Goal: Task Accomplishment & Management: Complete application form

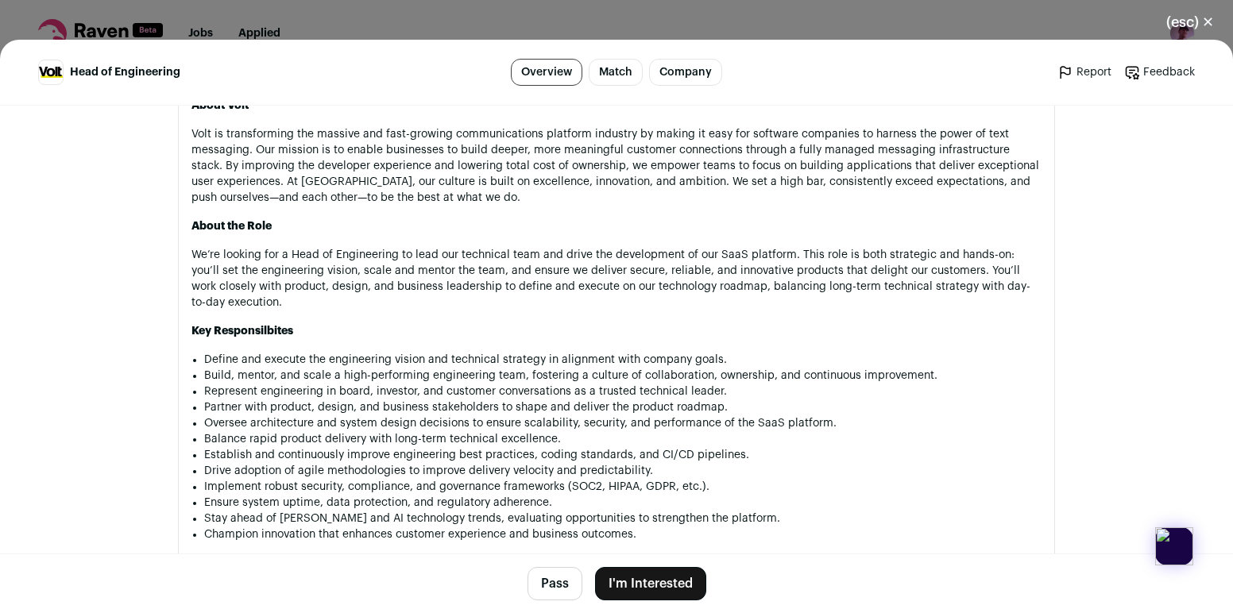
scroll to position [1562, 0]
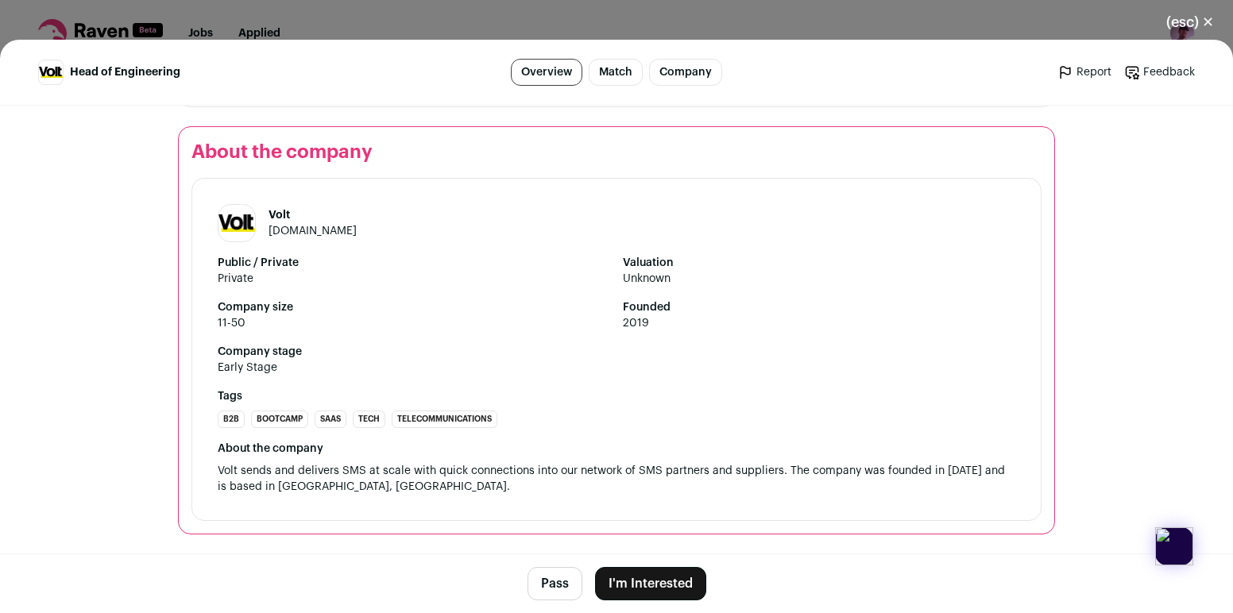
click at [631, 585] on button "I'm Interested" at bounding box center [650, 583] width 111 height 33
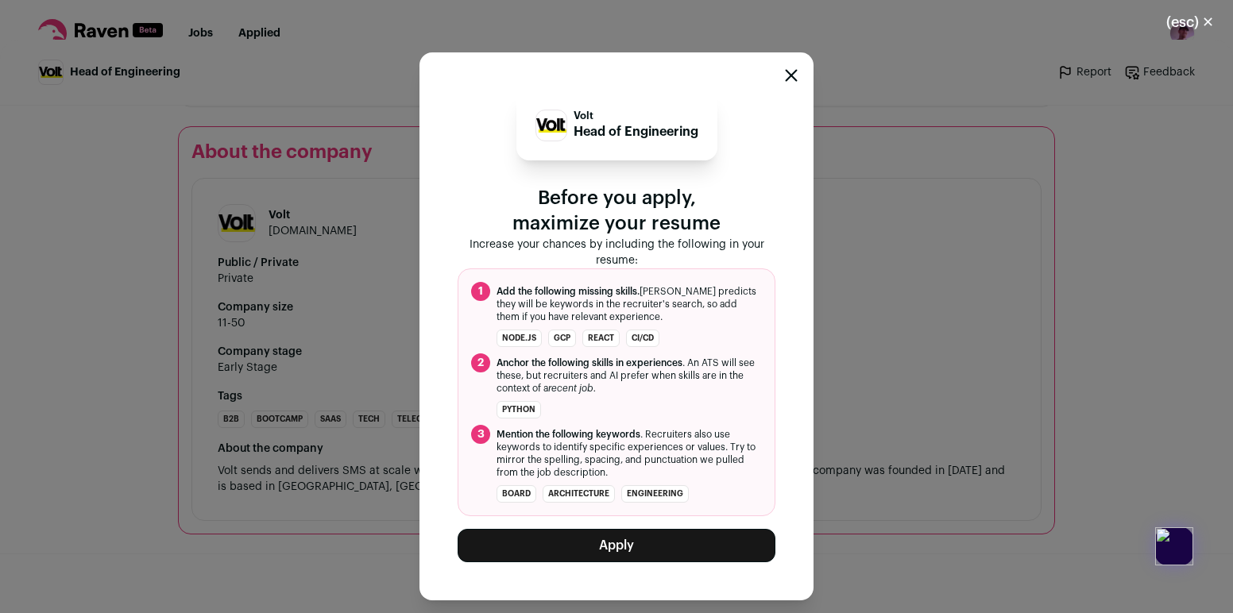
click at [632, 555] on button "Apply" at bounding box center [617, 545] width 318 height 33
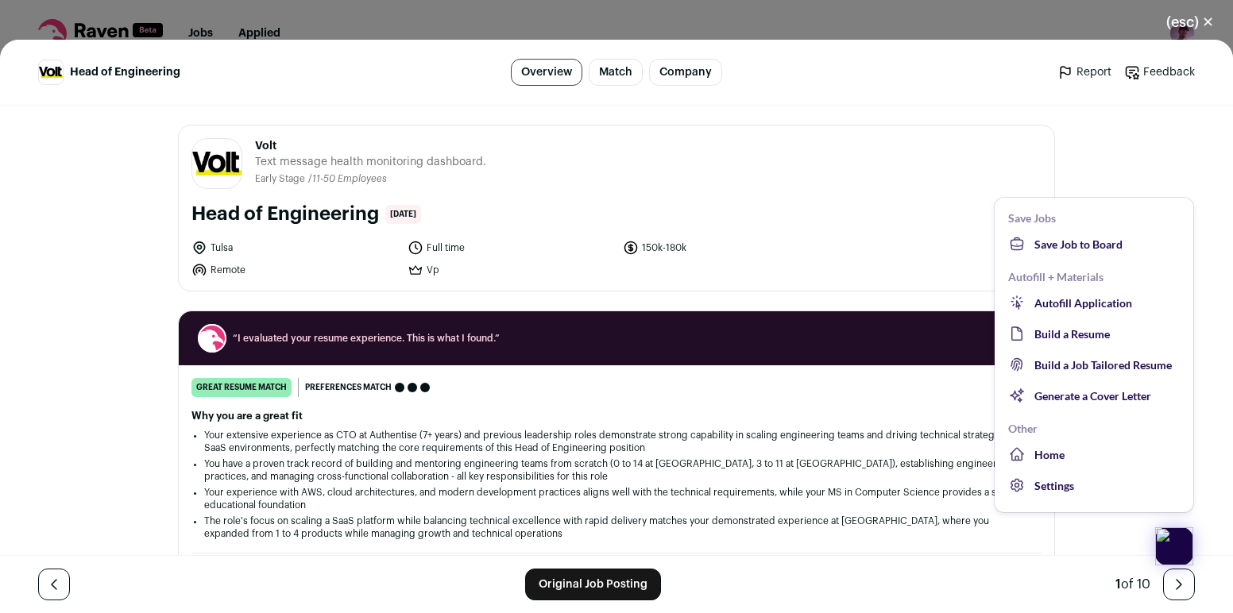
click at [1177, 549] on img at bounding box center [1174, 546] width 38 height 38
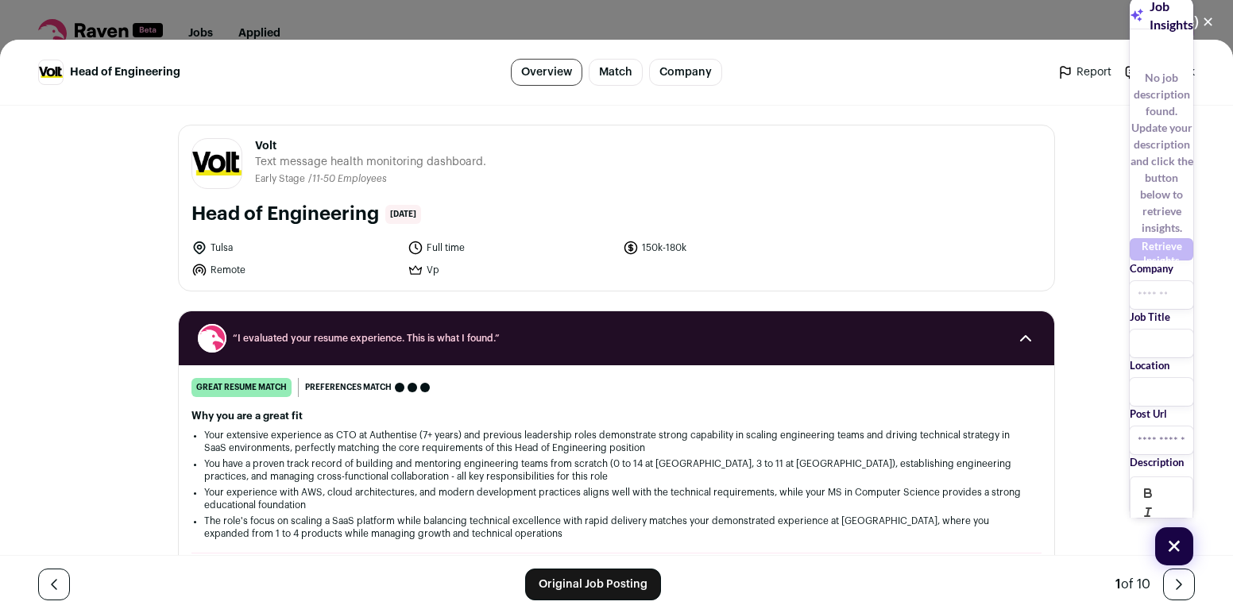
click at [585, 269] on li "Vp" at bounding box center [510, 270] width 207 height 16
click at [584, 246] on li "Full time" at bounding box center [510, 248] width 207 height 16
click at [1177, 532] on div "+" at bounding box center [1175, 546] width 54 height 54
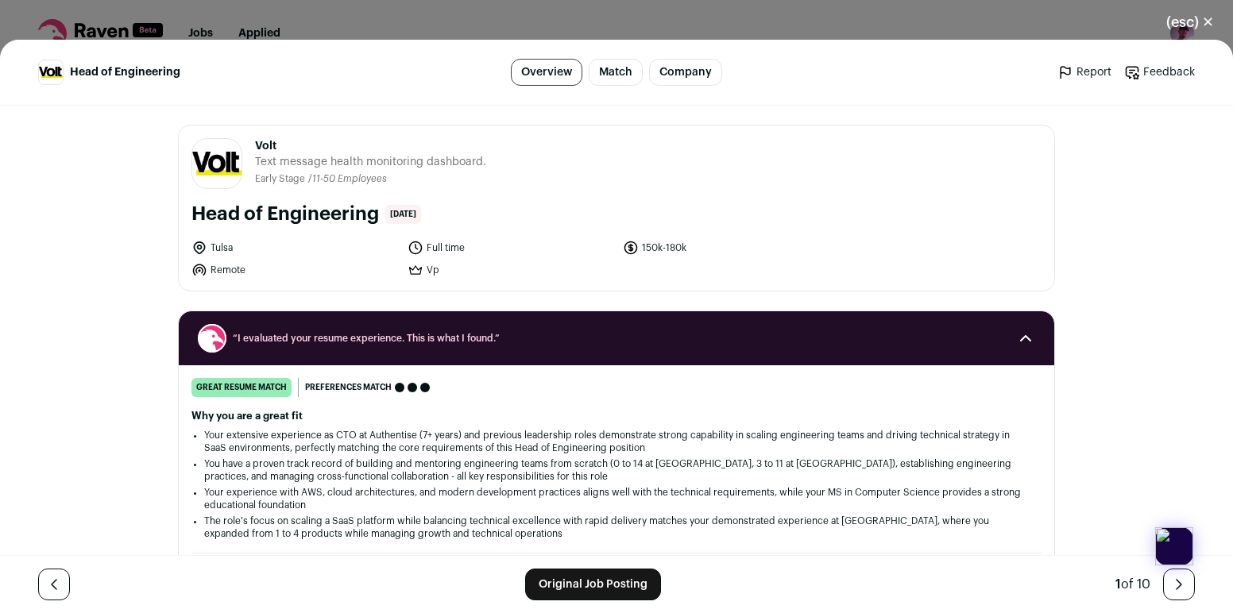
click at [1209, 17] on button "(esc) ✕" at bounding box center [1190, 22] width 86 height 35
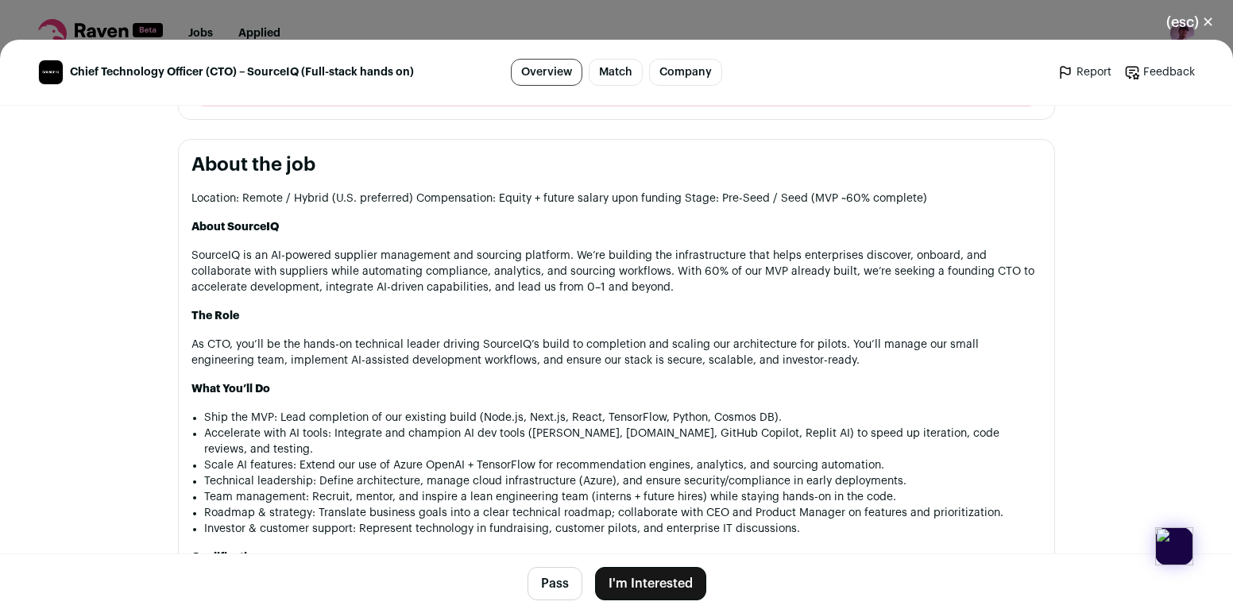
scroll to position [801, 0]
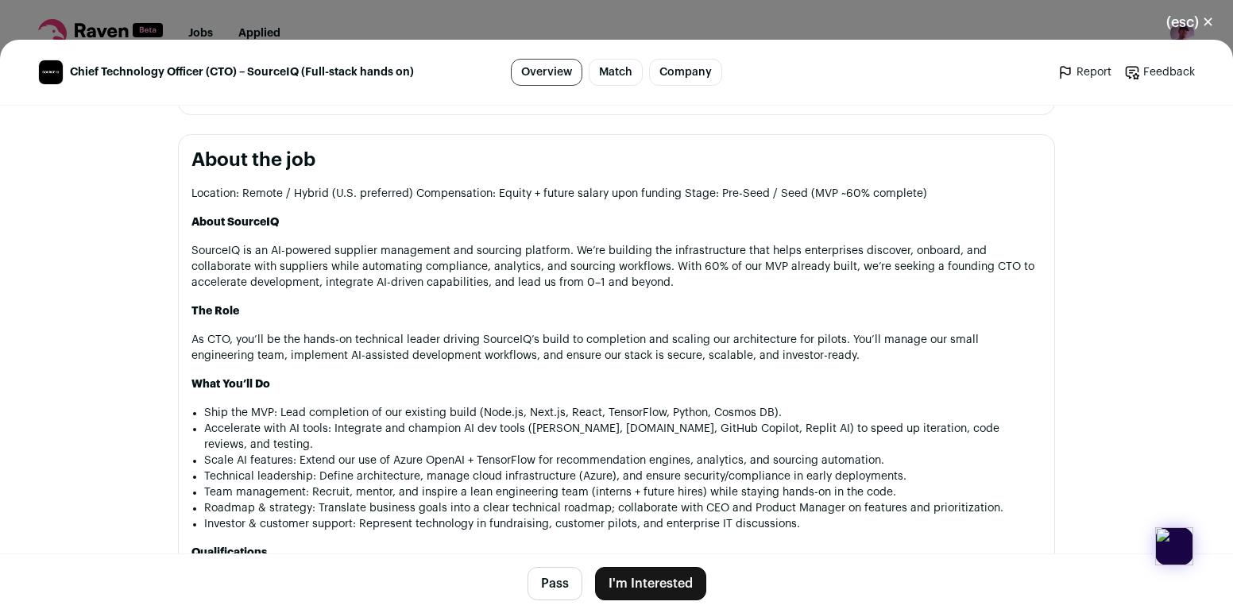
click at [644, 584] on button "I'm Interested" at bounding box center [650, 583] width 111 height 33
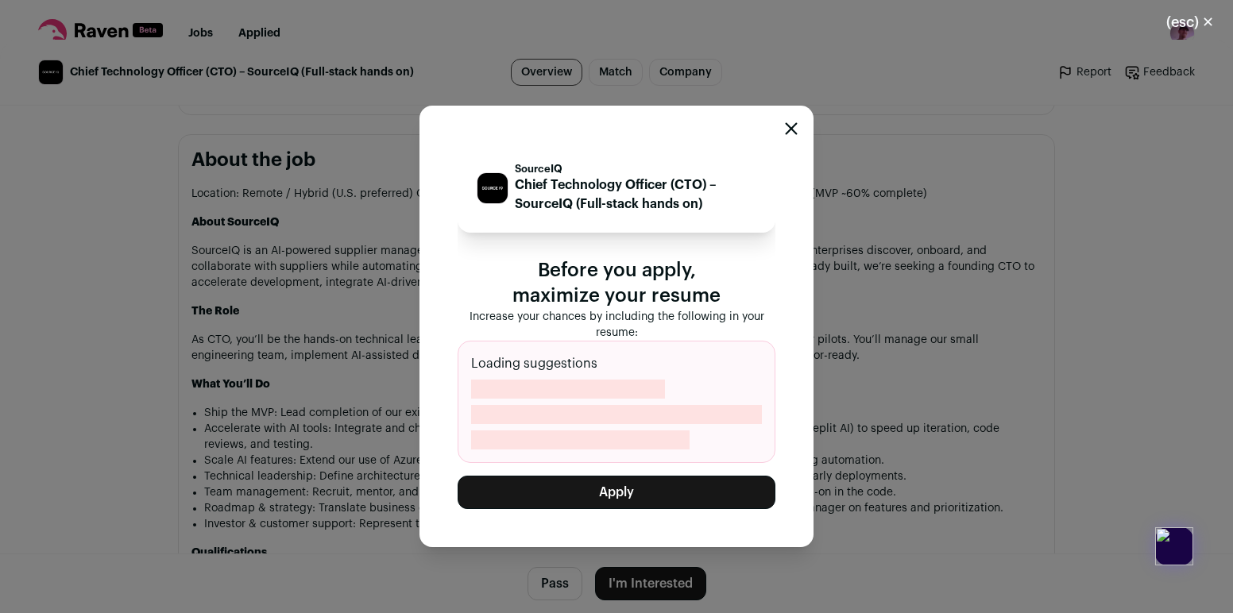
click at [645, 492] on button "Apply" at bounding box center [617, 492] width 318 height 33
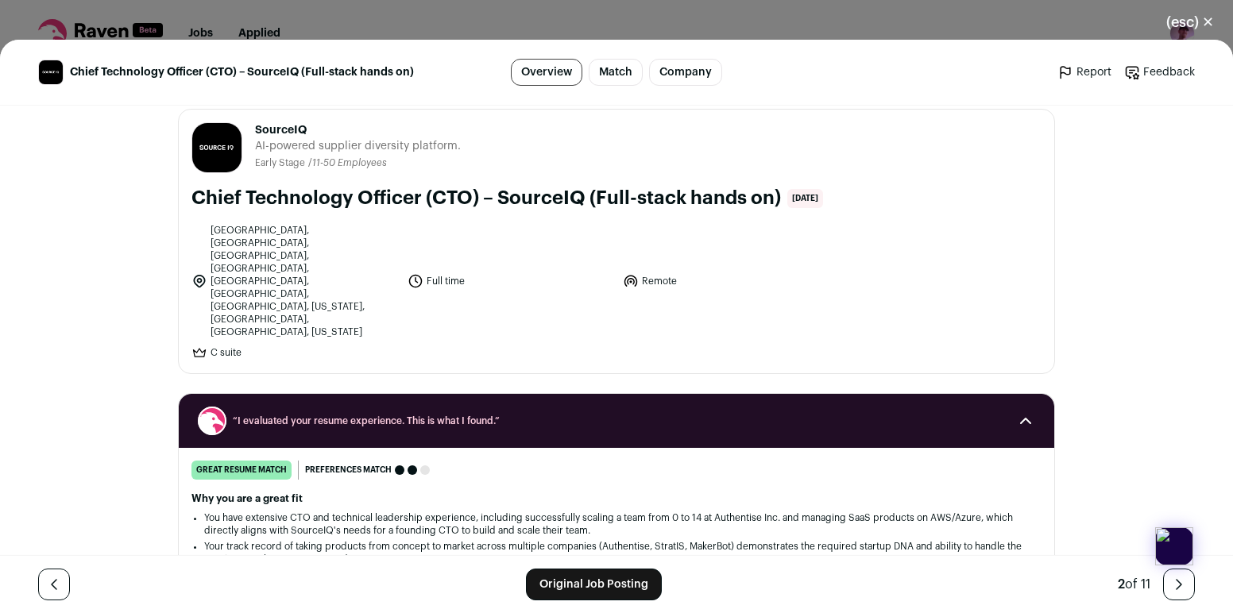
scroll to position [37, 0]
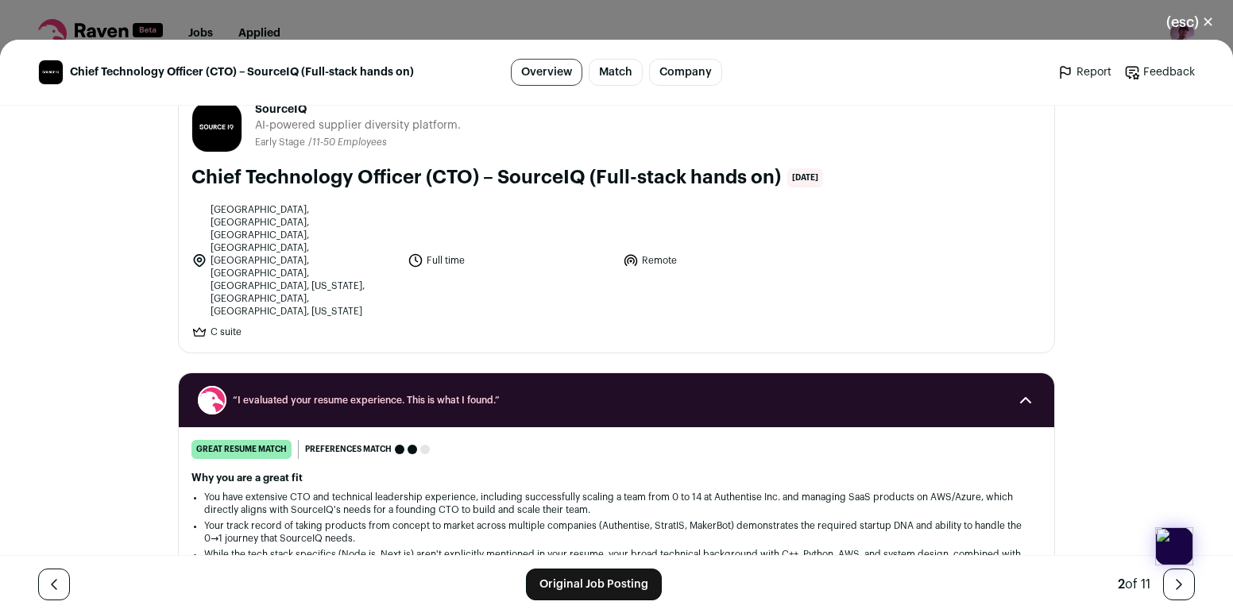
click at [1184, 29] on button "(esc) ✕" at bounding box center [1190, 22] width 86 height 35
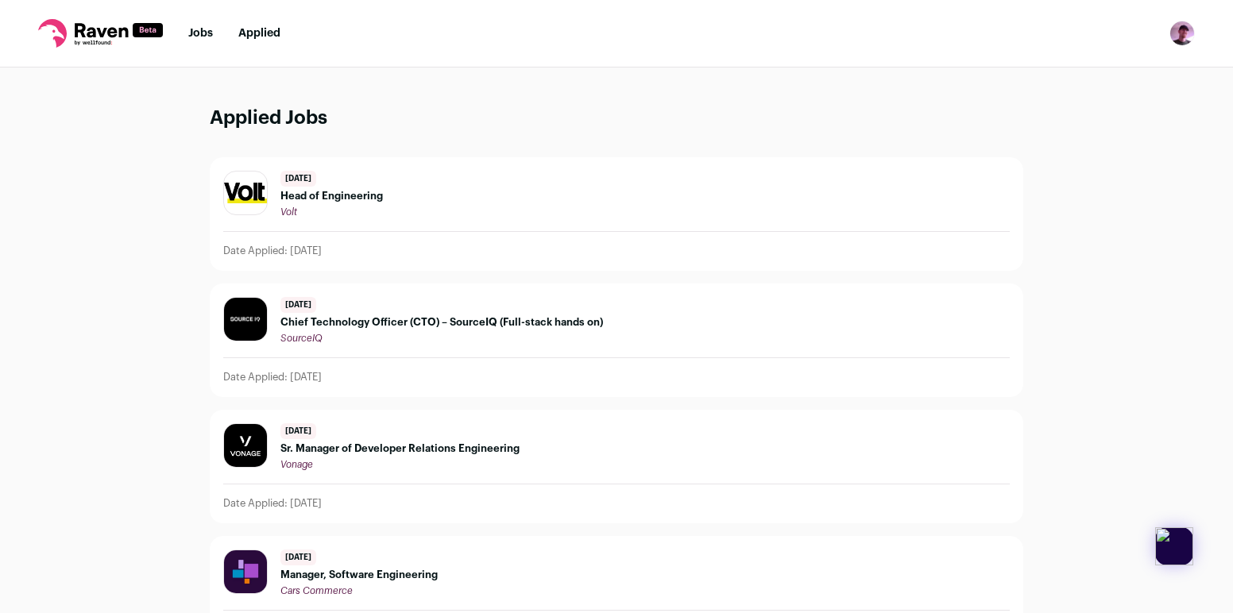
click at [721, 211] on div "[DATE] Head of Engineering Volt" at bounding box center [616, 195] width 786 height 48
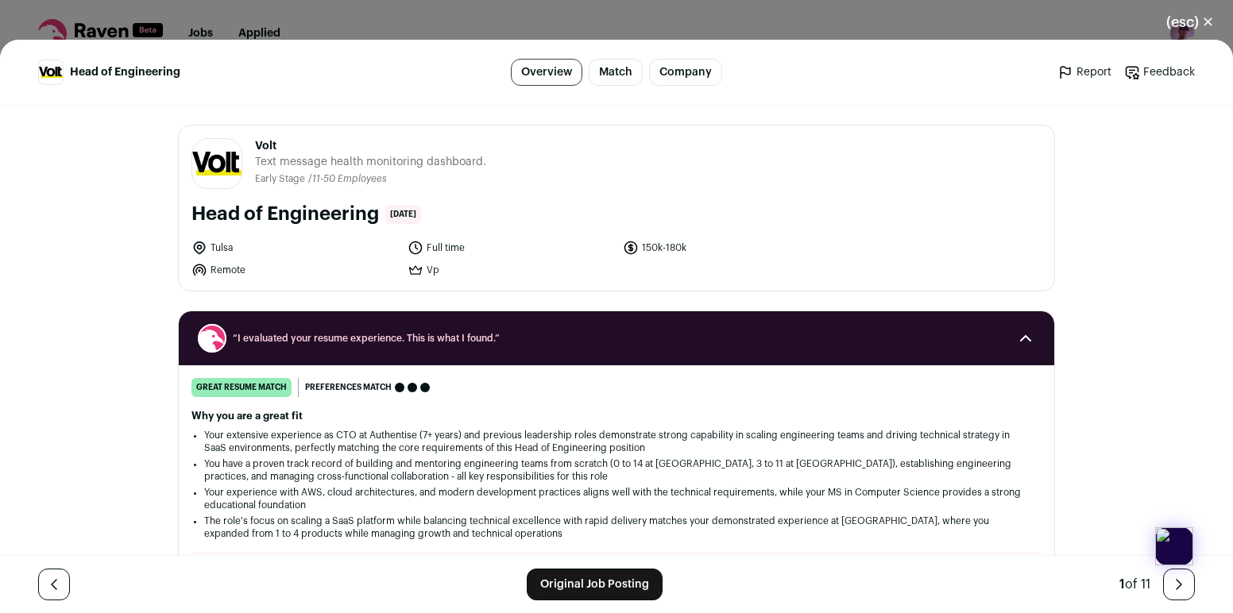
click at [622, 582] on link "Original Job Posting" at bounding box center [595, 585] width 136 height 32
click at [1170, 21] on button "(esc) ✕" at bounding box center [1190, 22] width 86 height 35
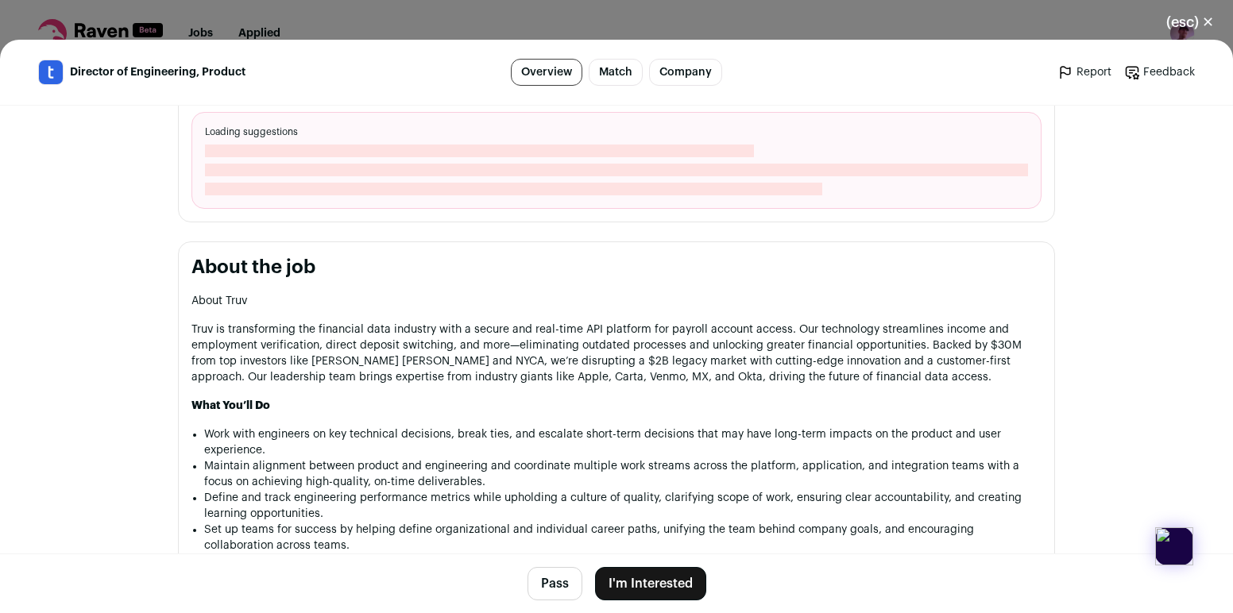
scroll to position [599, 0]
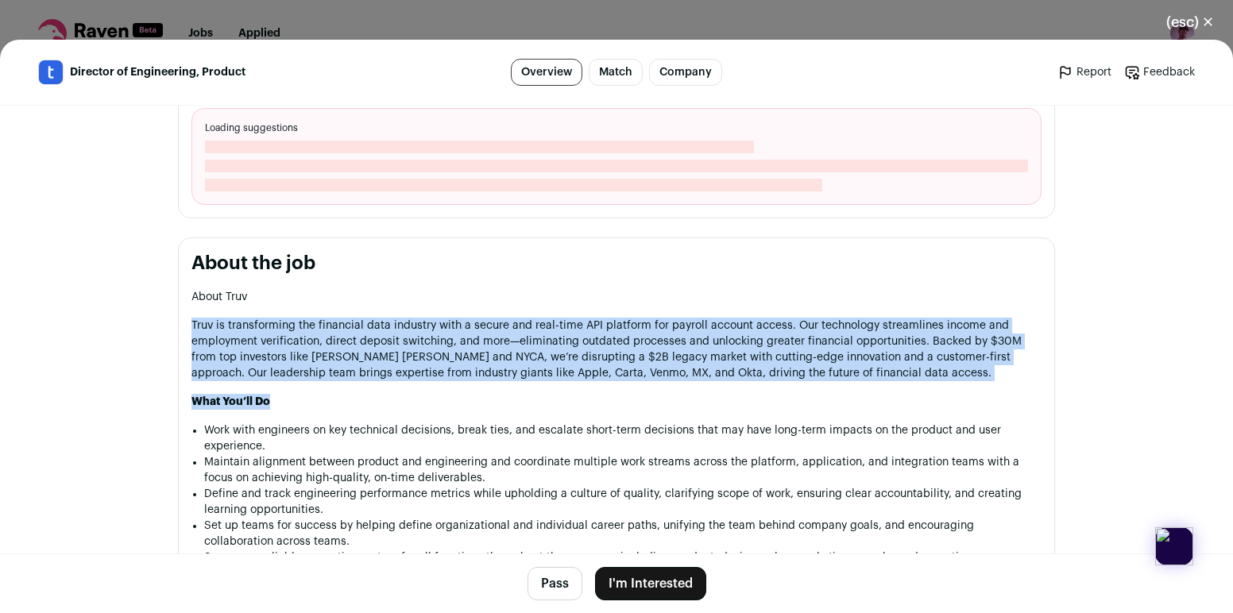
drag, startPoint x: 874, startPoint y: 385, endPoint x: 877, endPoint y: 295, distance: 89.8
drag, startPoint x: 877, startPoint y: 295, endPoint x: 877, endPoint y: 357, distance: 61.2
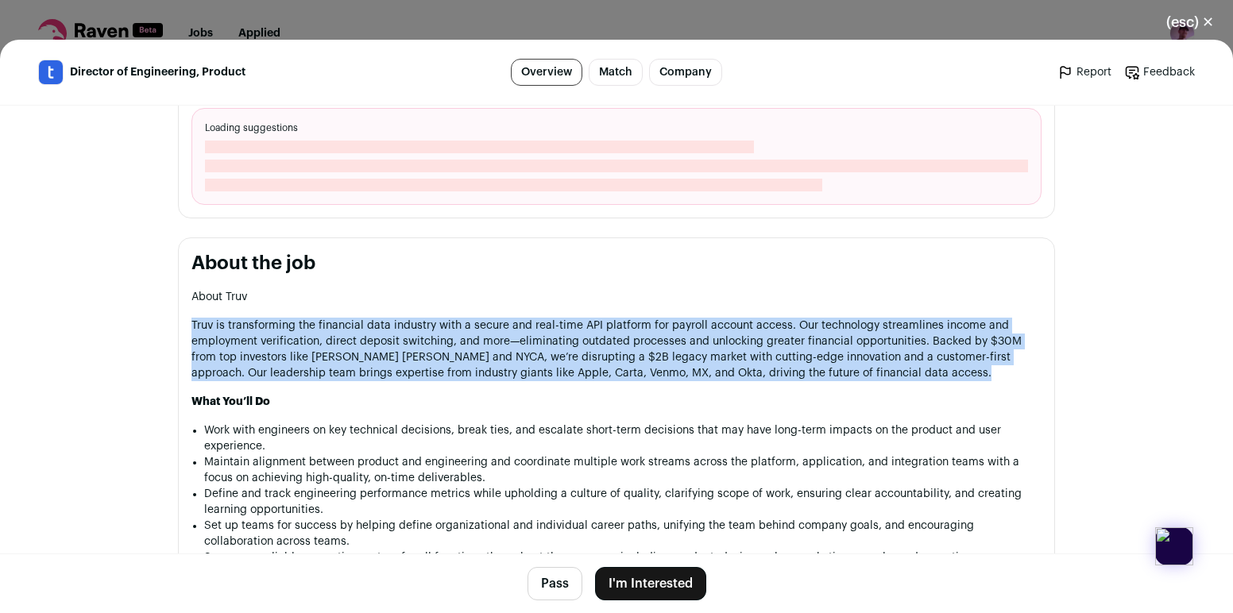
click at [877, 357] on p "Truv is transforming the financial data industry with a secure and real-time AP…" at bounding box center [616, 350] width 850 height 64
drag, startPoint x: 877, startPoint y: 357, endPoint x: 880, endPoint y: 288, distance: 69.2
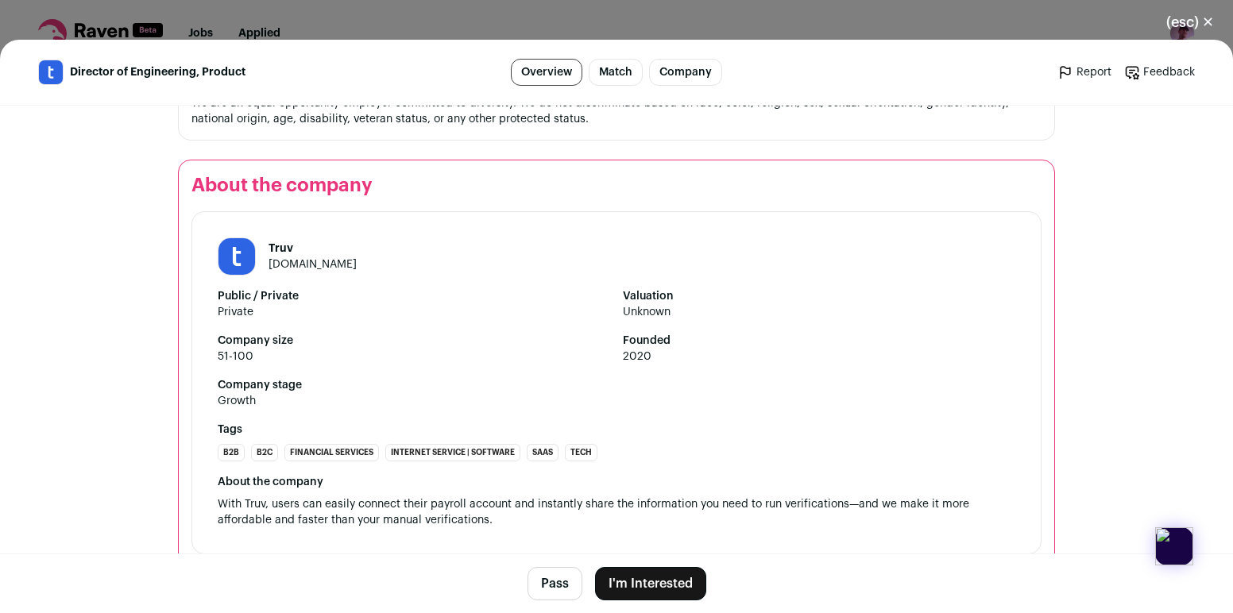
scroll to position [1471, 0]
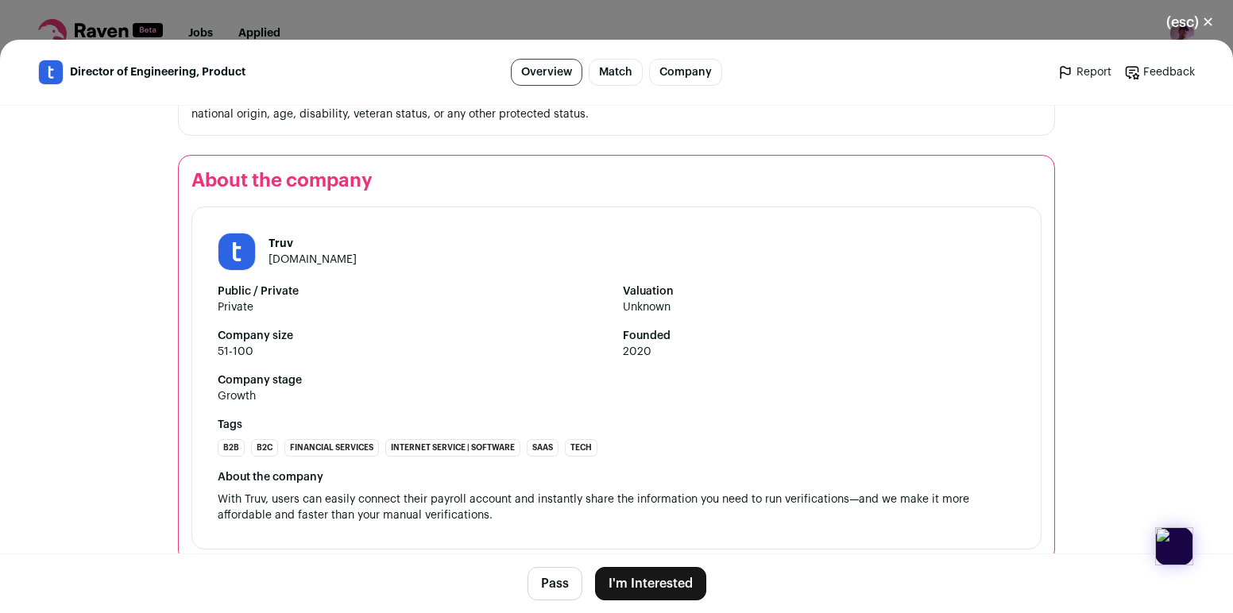
click at [665, 593] on button "I'm Interested" at bounding box center [650, 583] width 111 height 33
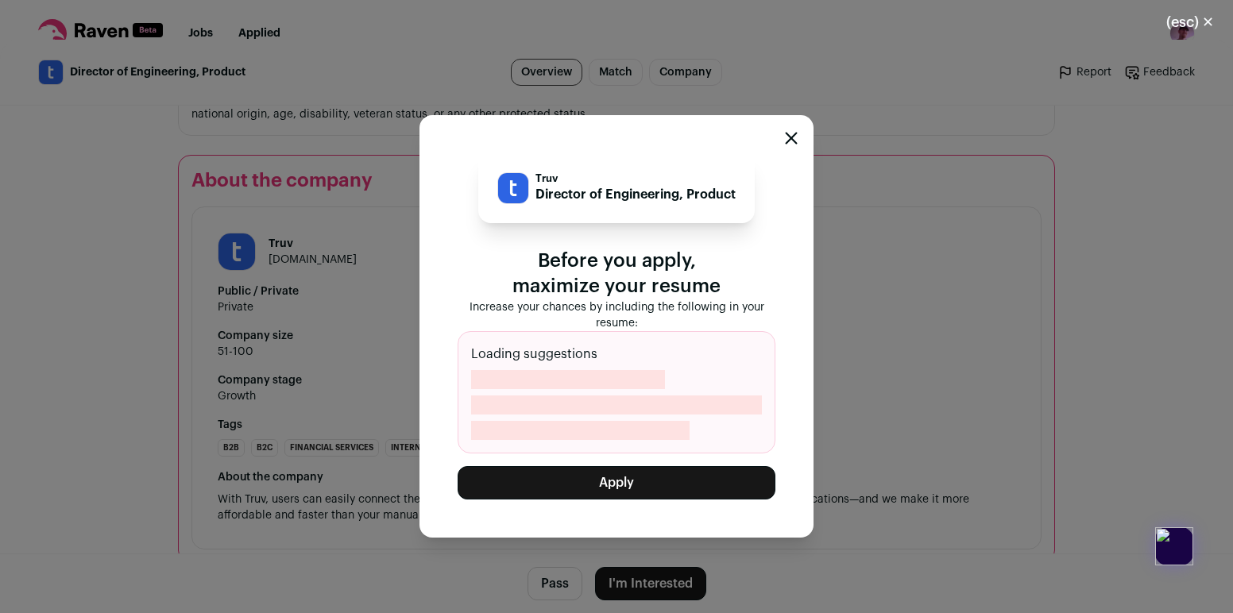
click at [663, 477] on button "Apply" at bounding box center [617, 482] width 318 height 33
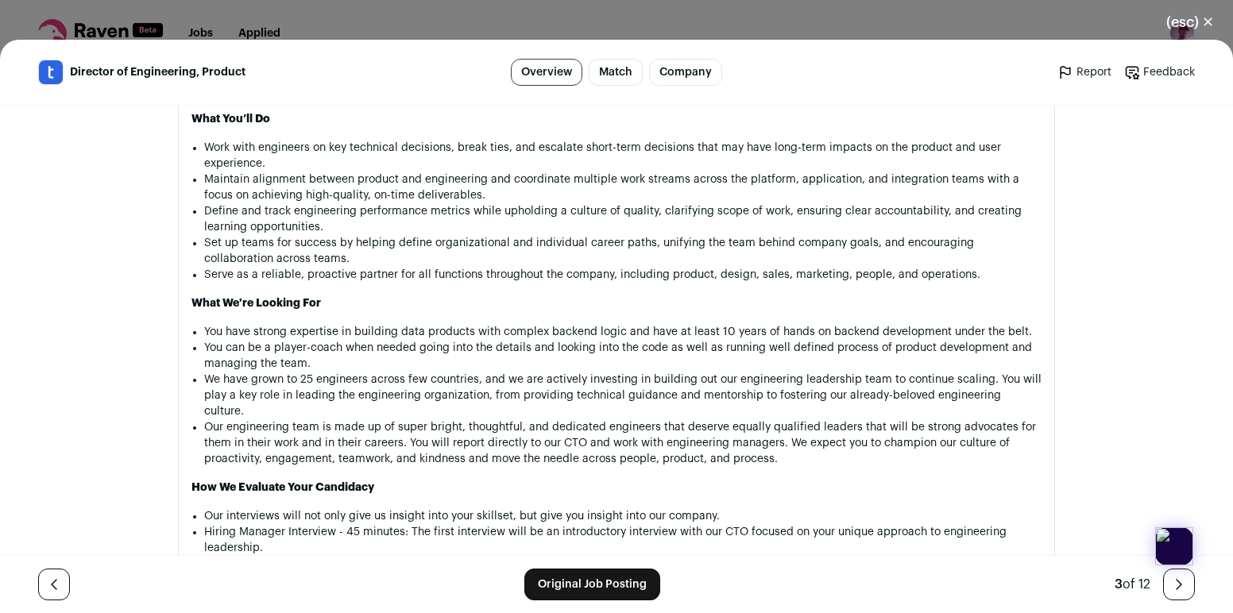
scroll to position [940, 0]
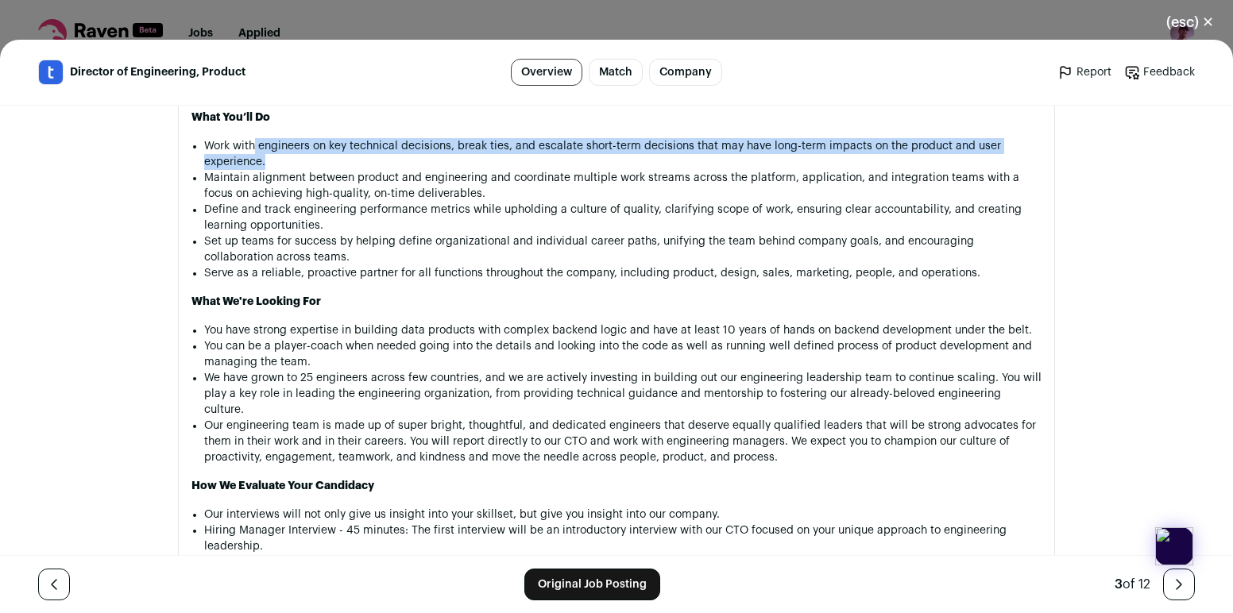
drag, startPoint x: 257, startPoint y: 131, endPoint x: 701, endPoint y: 149, distance: 444.4
click at [701, 149] on li "Work with engineers on key technical decisions, break ties, and escalate short-…" at bounding box center [622, 154] width 837 height 32
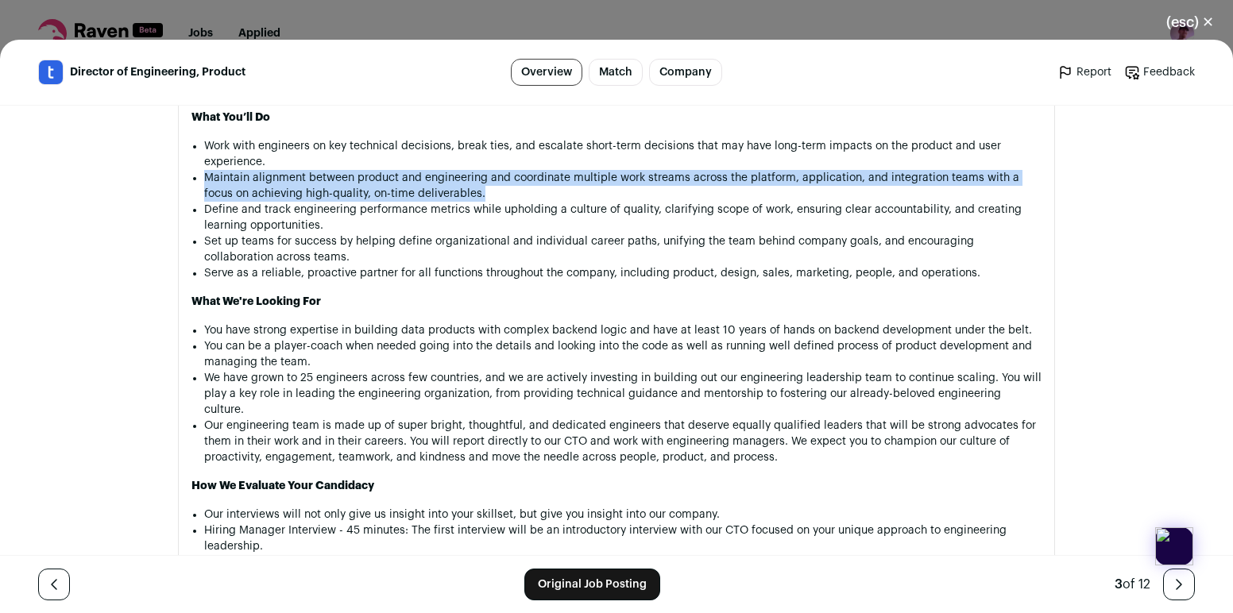
drag, startPoint x: 474, startPoint y: 183, endPoint x: 474, endPoint y: 156, distance: 27.0
click at [474, 156] on ul "Work with engineers on key technical decisions, break ties, and escalate short-…" at bounding box center [622, 209] width 837 height 143
click at [474, 156] on li "Work with engineers on key technical decisions, break ties, and escalate short-…" at bounding box center [622, 154] width 837 height 32
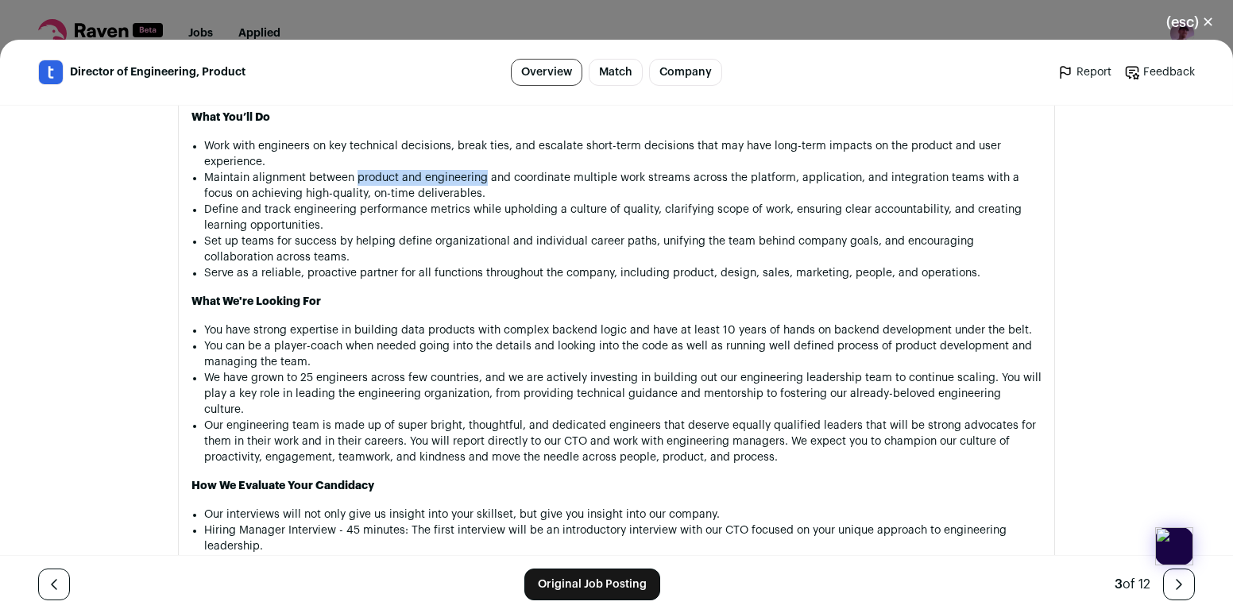
drag, startPoint x: 354, startPoint y: 165, endPoint x: 487, endPoint y: 166, distance: 132.7
click at [487, 170] on li "Maintain alignment between product and engineering and coordinate multiple work…" at bounding box center [622, 186] width 837 height 32
drag, startPoint x: 487, startPoint y: 166, endPoint x: 368, endPoint y: 166, distance: 119.1
click at [368, 170] on li "Maintain alignment between product and engineering and coordinate multiple work…" at bounding box center [622, 186] width 837 height 32
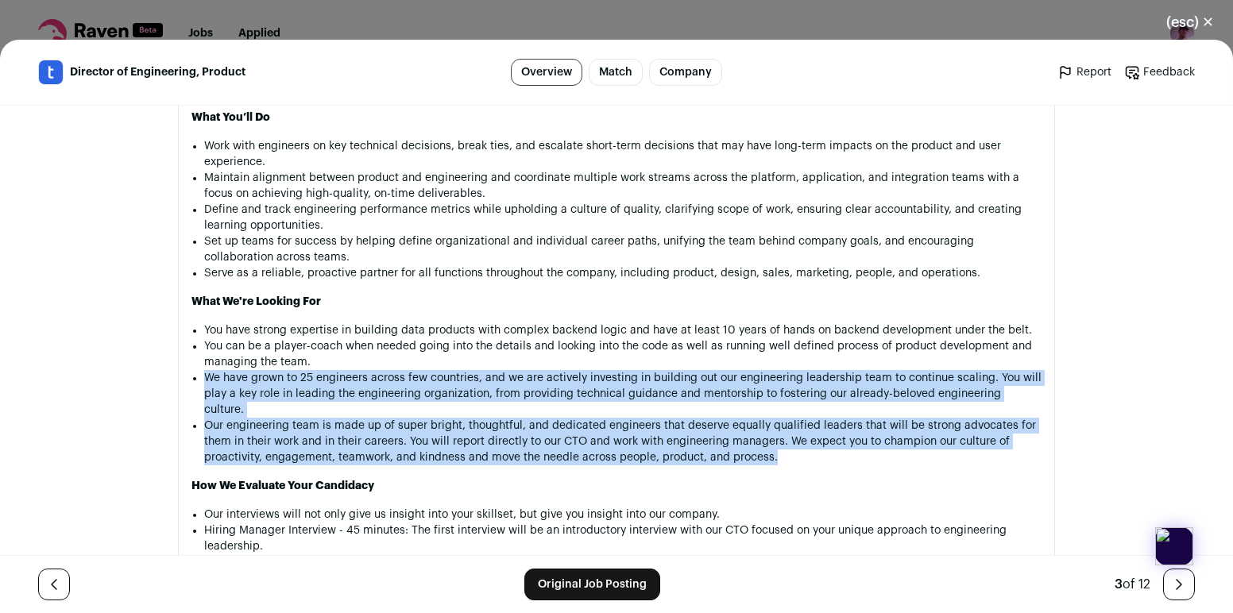
drag, startPoint x: 844, startPoint y: 441, endPoint x: 844, endPoint y: 352, distance: 89.0
click at [844, 352] on div "About Truv Truv is transforming the financial data industry with a secure and r…" at bounding box center [616, 357] width 850 height 705
click at [844, 352] on li "You can be a player-coach when needed going into the details and looking into t…" at bounding box center [622, 354] width 837 height 32
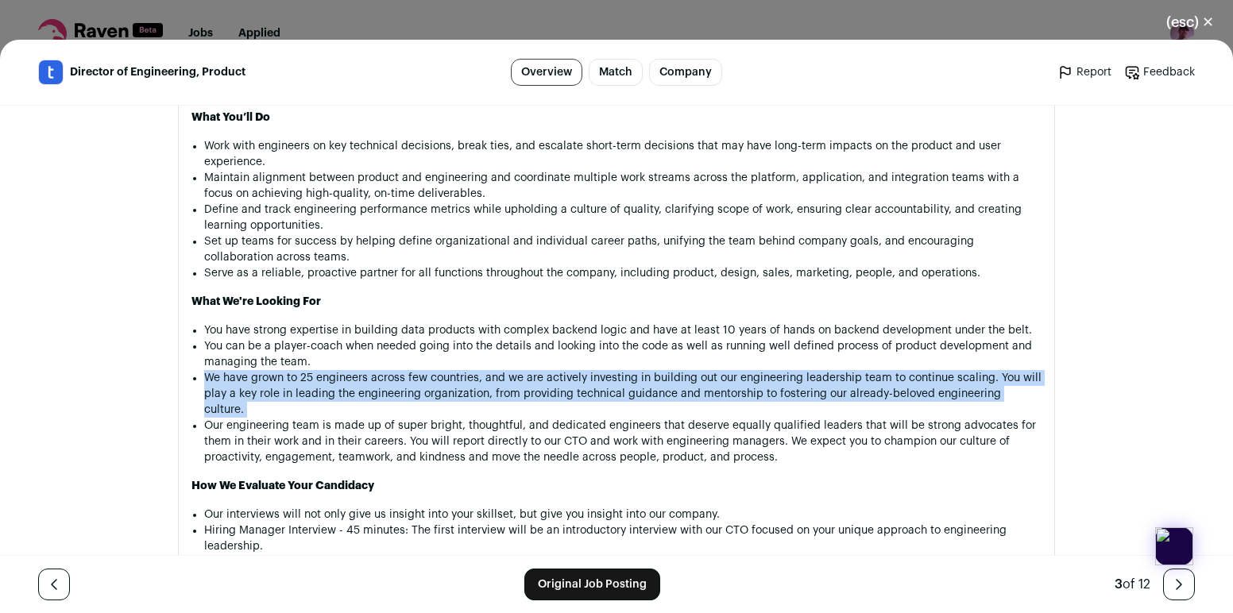
drag, startPoint x: 844, startPoint y: 352, endPoint x: 1033, endPoint y: 382, distance: 191.4
click at [1033, 382] on ul "You have strong expertise in building data products with complex backend logic …" at bounding box center [622, 393] width 837 height 143
click at [1033, 382] on li "We have grown to 25 engineers across few countries, and we are actively investi…" at bounding box center [622, 394] width 837 height 48
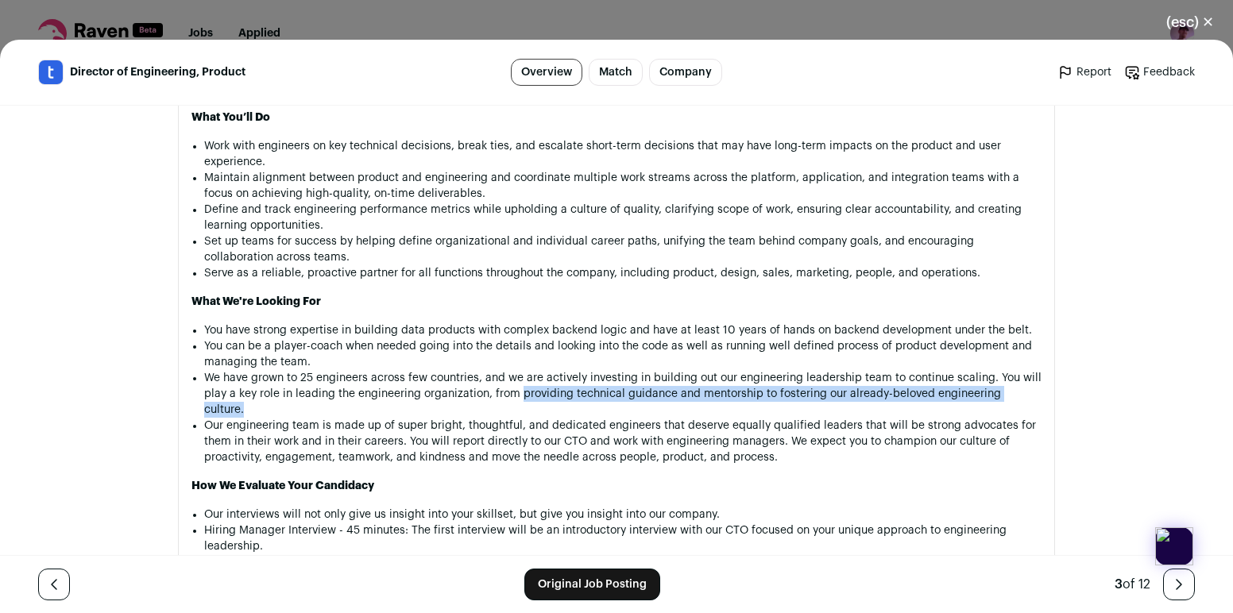
drag, startPoint x: 1033, startPoint y: 382, endPoint x: 519, endPoint y: 387, distance: 514.7
click at [519, 387] on li "We have grown to 25 engineers across few countries, and we are actively investi…" at bounding box center [622, 394] width 837 height 48
copy li "providing technical guidance and mentorship to fostering our already-beloved en…"
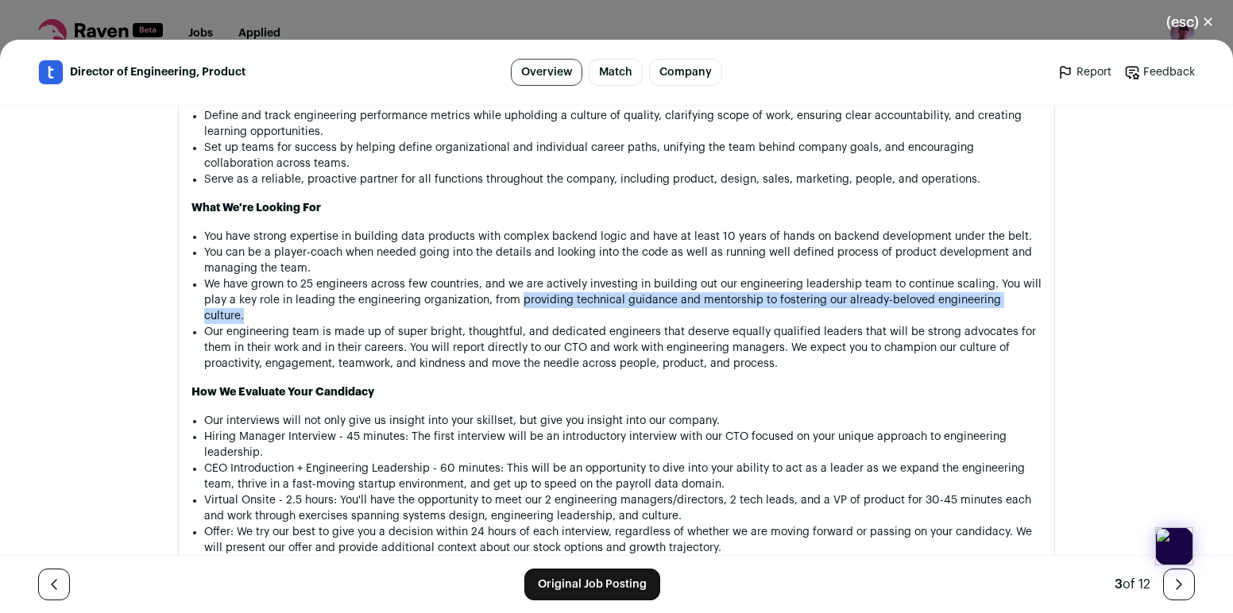
scroll to position [1054, 0]
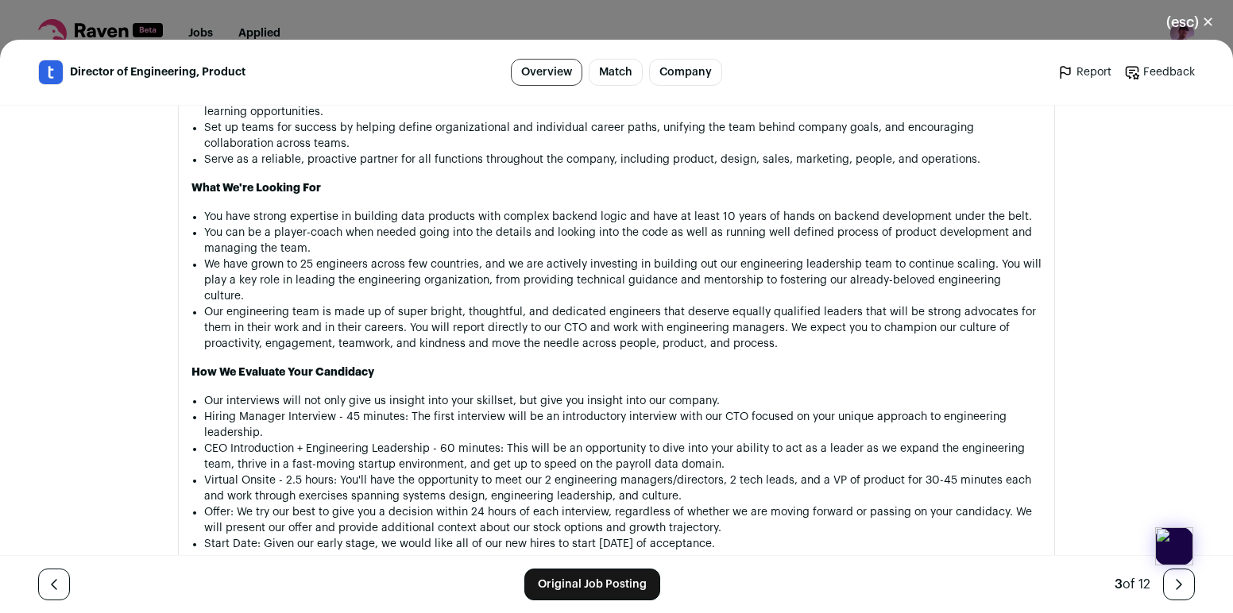
click at [557, 318] on li "Our engineering team is made up of super bright, thoughtful, and dedicated engi…" at bounding box center [622, 328] width 837 height 48
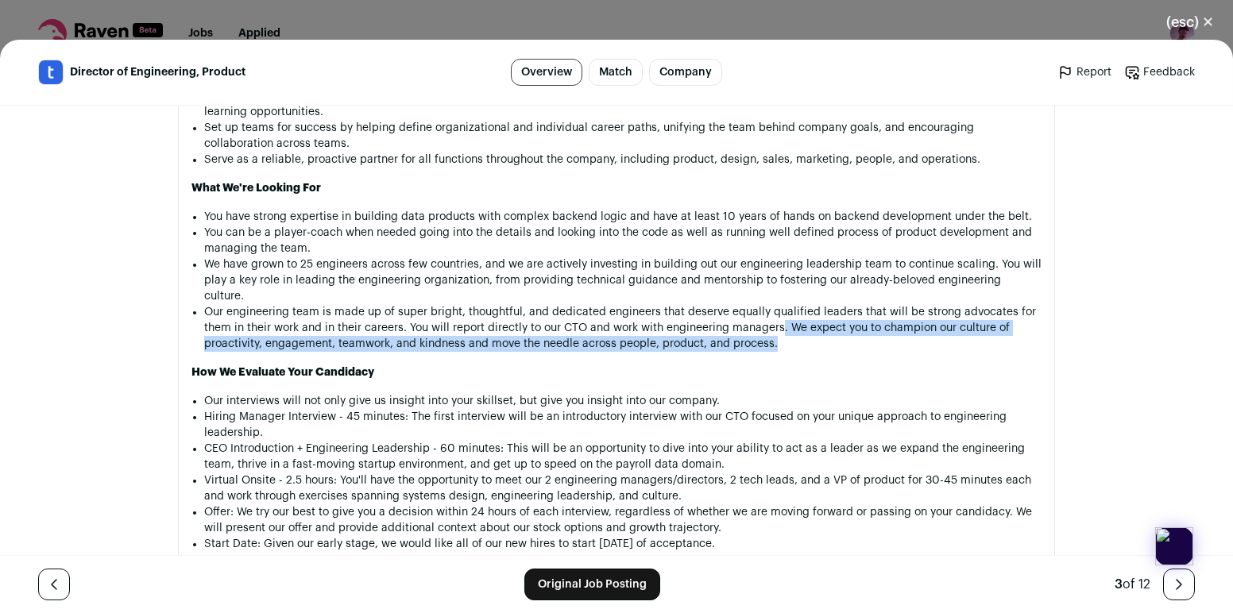
drag, startPoint x: 782, startPoint y: 297, endPoint x: 782, endPoint y: 318, distance: 20.7
click at [782, 318] on li "Our engineering team is made up of super bright, thoughtful, and dedicated engi…" at bounding box center [622, 328] width 837 height 48
drag, startPoint x: 782, startPoint y: 318, endPoint x: 782, endPoint y: 299, distance: 19.1
click at [782, 304] on li "Our engineering team is made up of super bright, thoughtful, and dedicated engi…" at bounding box center [622, 328] width 837 height 48
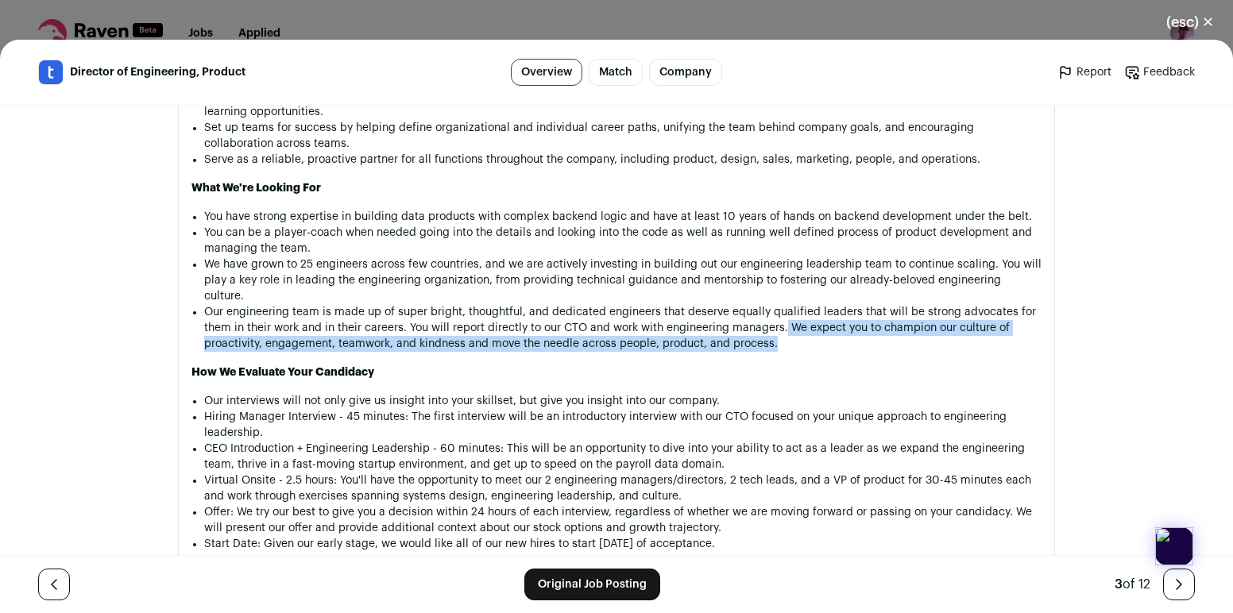
click at [782, 304] on li "Our engineering team is made up of super bright, thoughtful, and dedicated engi…" at bounding box center [622, 328] width 837 height 48
drag, startPoint x: 782, startPoint y: 299, endPoint x: 785, endPoint y: 312, distance: 13.7
click at [785, 312] on li "Our engineering team is made up of super bright, thoughtful, and dedicated engi…" at bounding box center [622, 328] width 837 height 48
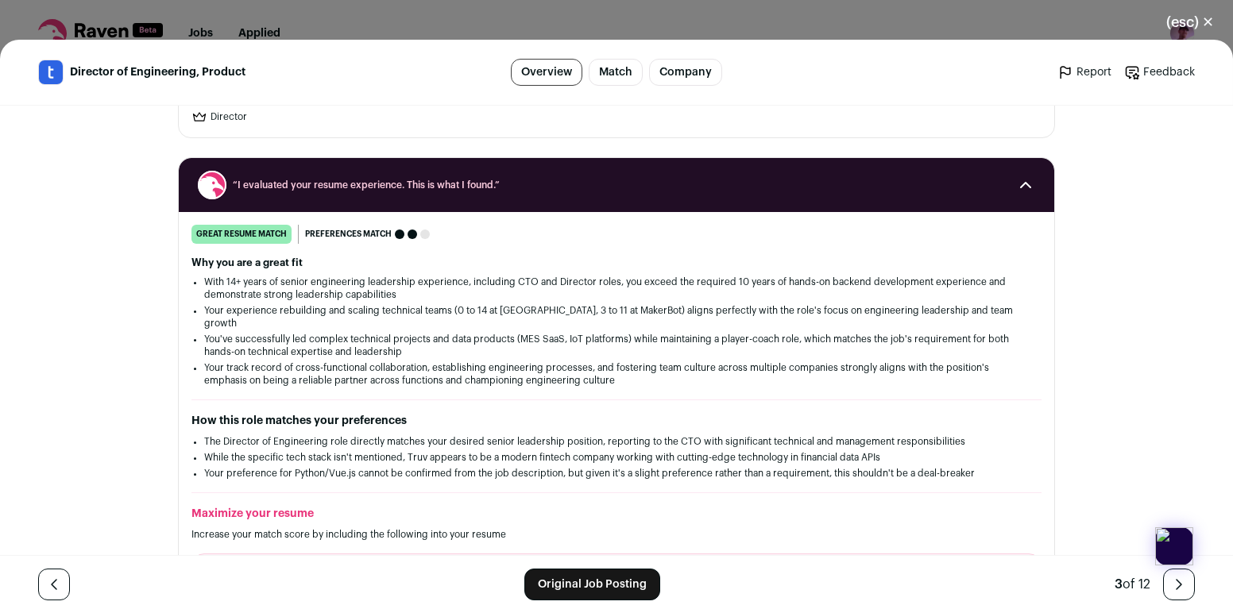
scroll to position [0, 0]
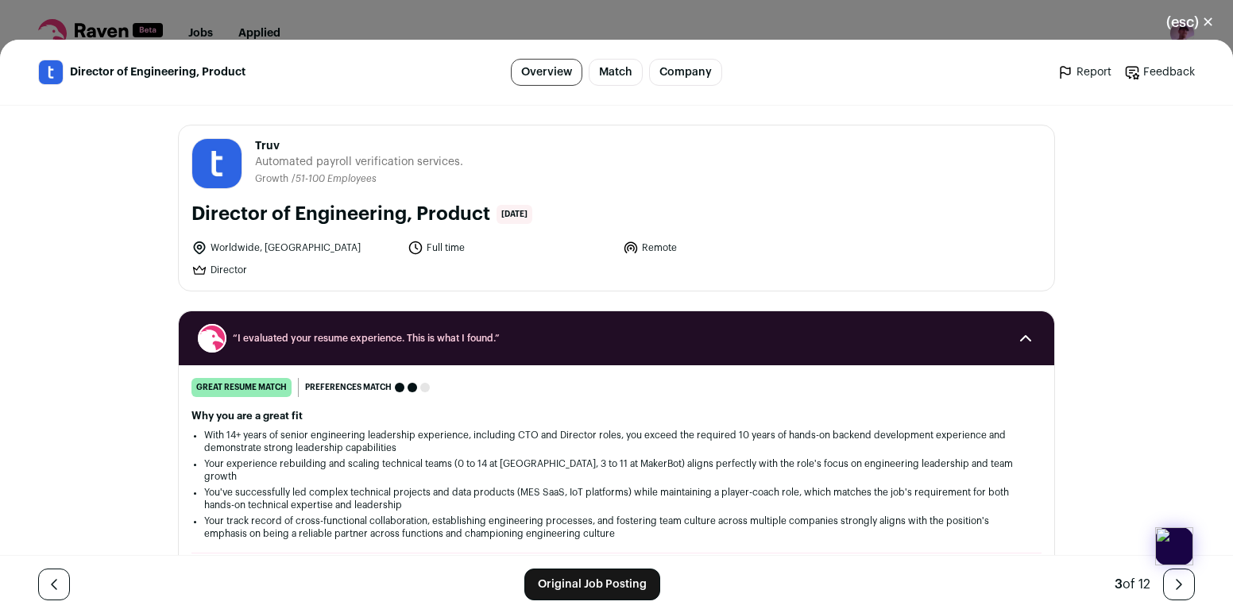
click at [600, 582] on link "Original Job Posting" at bounding box center [592, 585] width 136 height 32
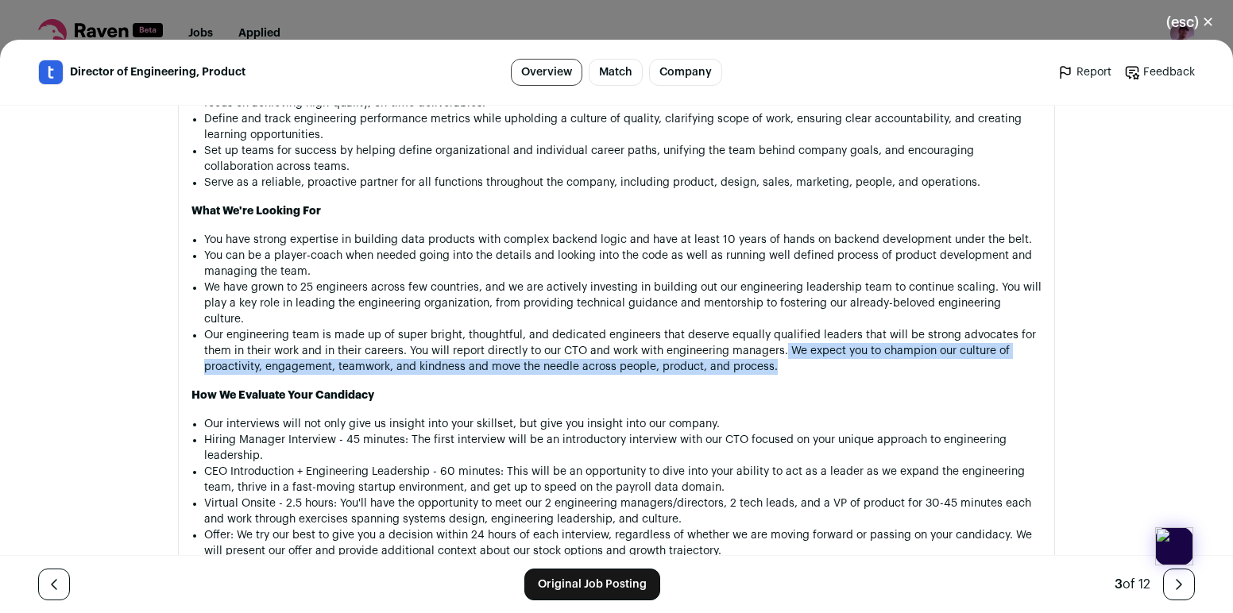
scroll to position [1527, 0]
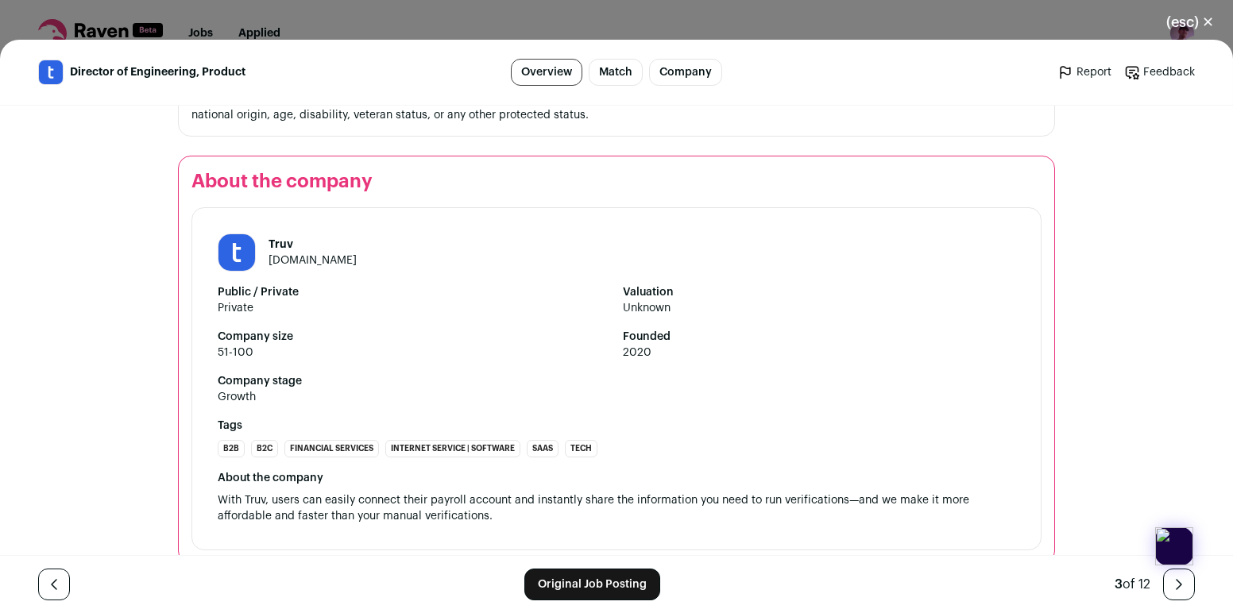
click at [1201, 16] on button "(esc) ✕" at bounding box center [1190, 22] width 86 height 35
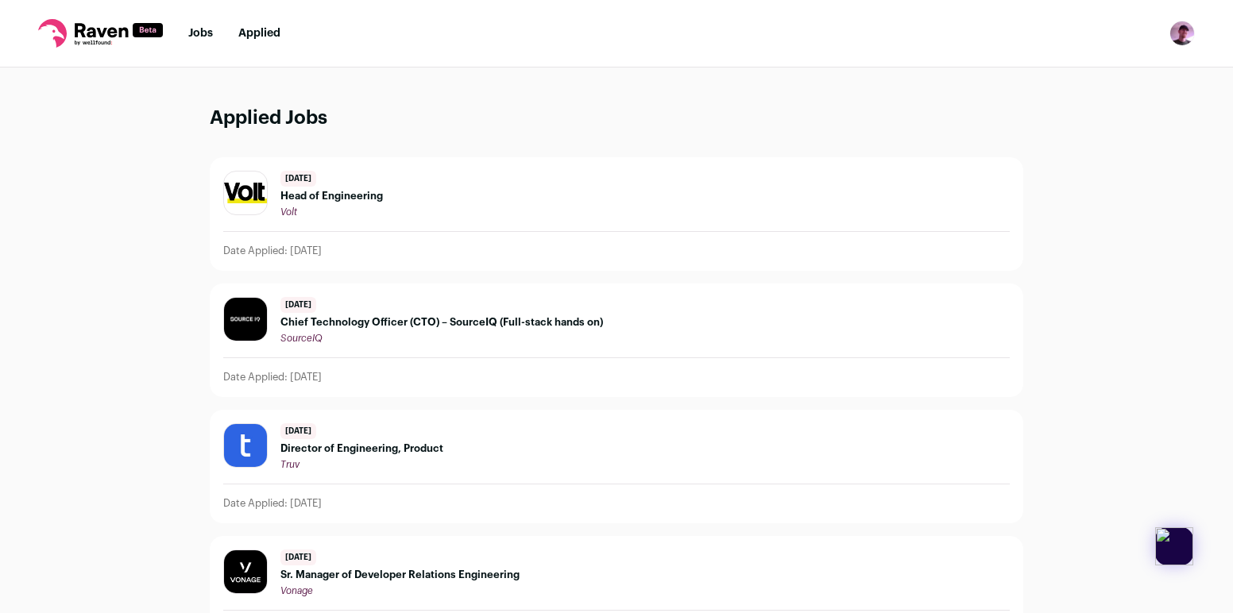
click at [193, 28] on link "Jobs" at bounding box center [200, 33] width 25 height 11
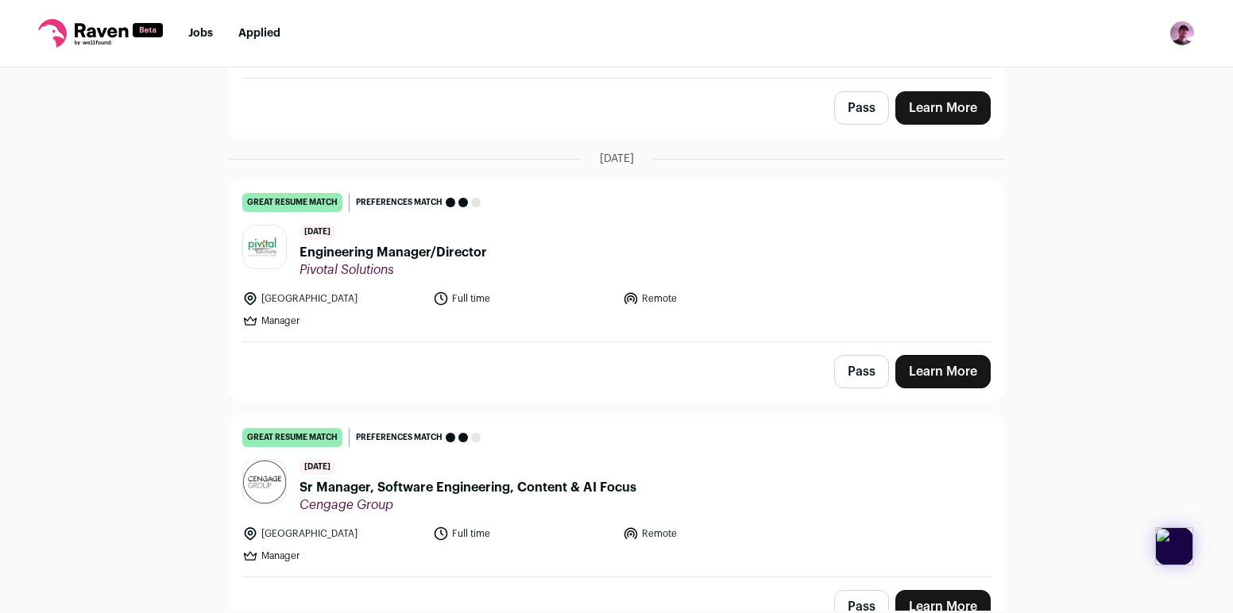
scroll to position [670, 0]
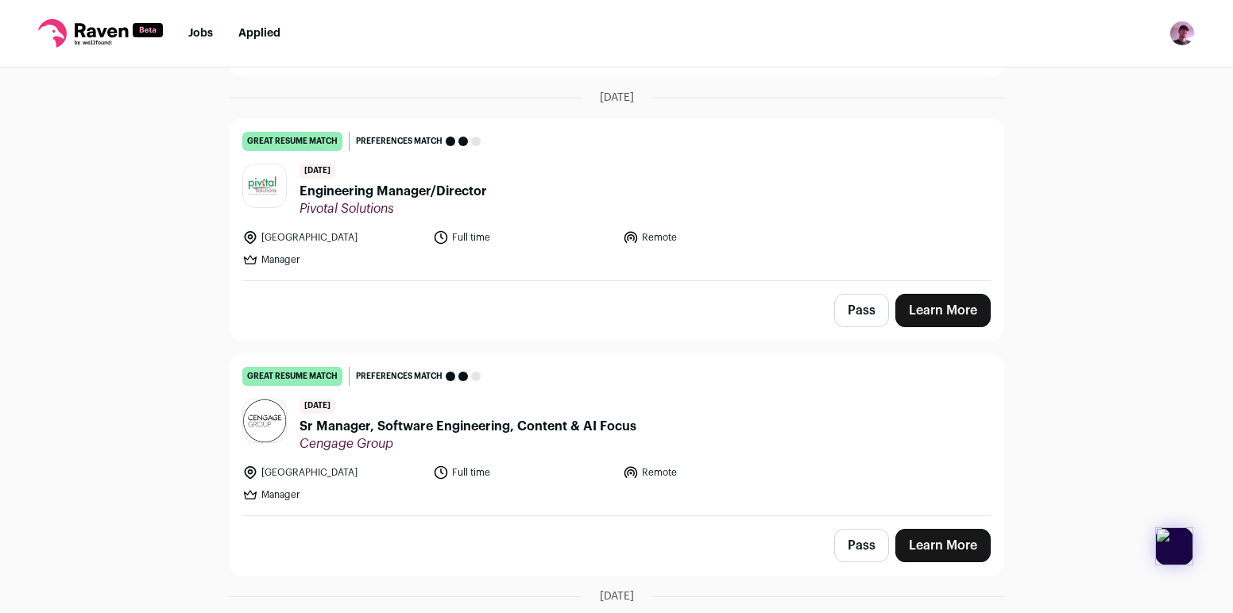
click at [261, 172] on img at bounding box center [264, 185] width 43 height 43
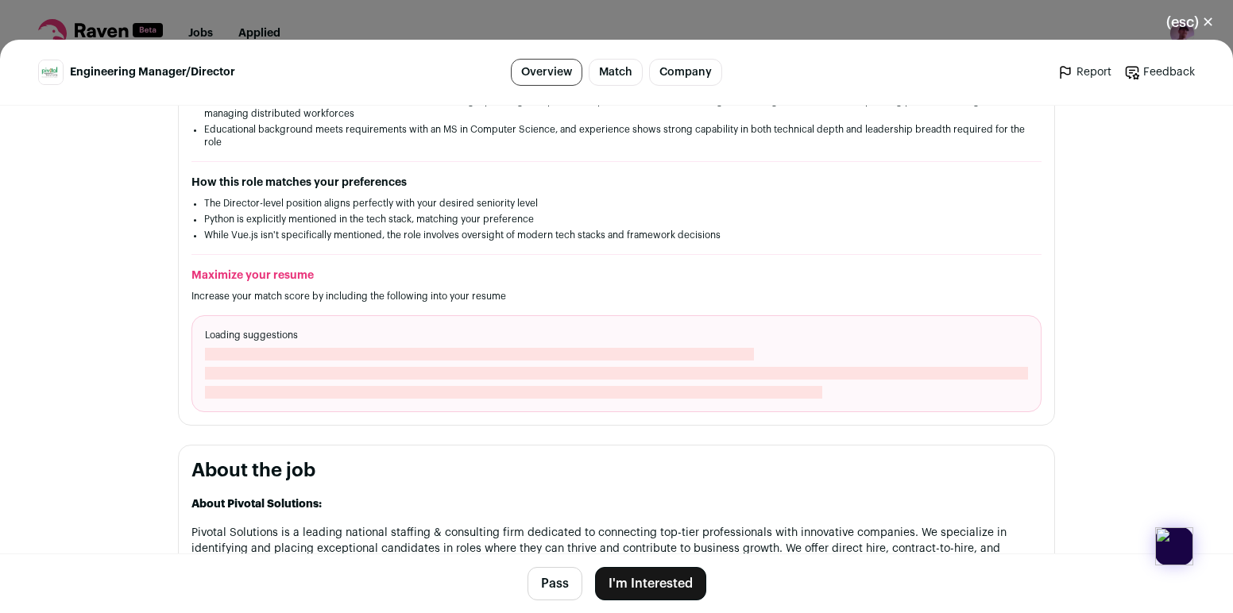
scroll to position [508, 0]
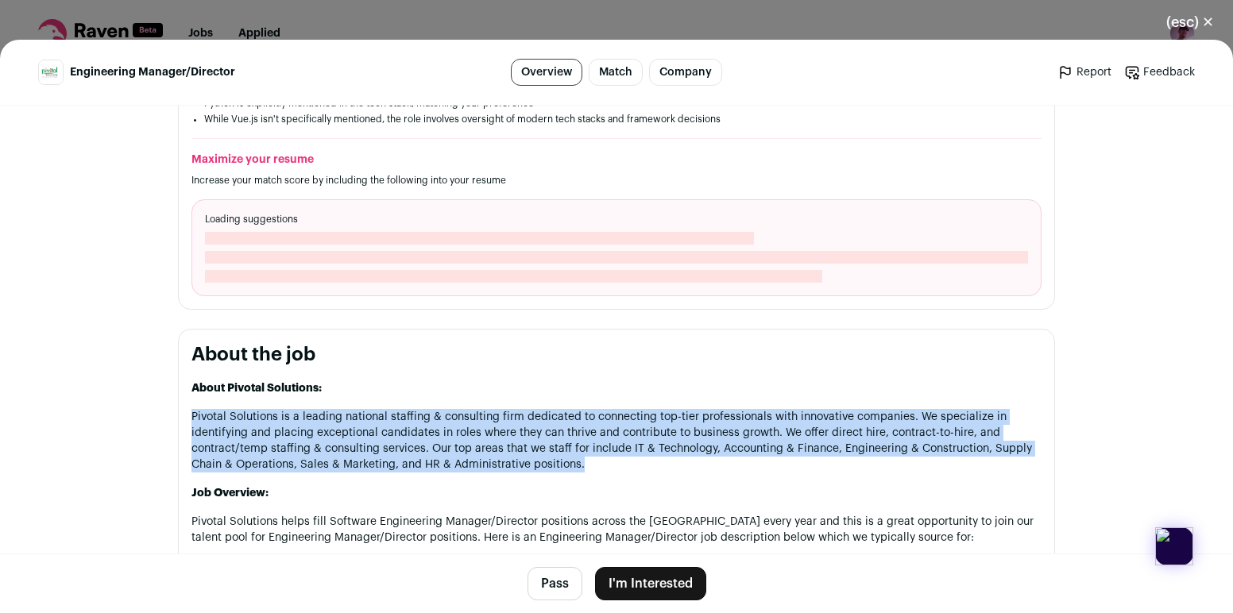
drag, startPoint x: 636, startPoint y: 466, endPoint x: 639, endPoint y: 381, distance: 85.0
click at [639, 381] on p "About Pivotal Solutions:" at bounding box center [616, 388] width 850 height 16
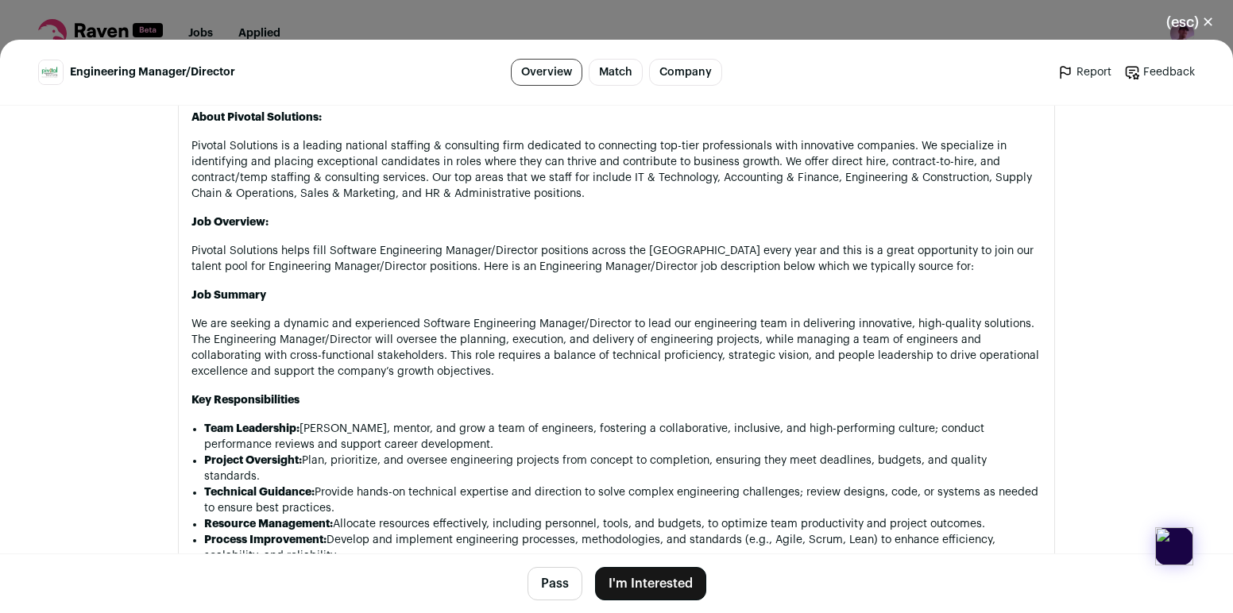
scroll to position [324, 0]
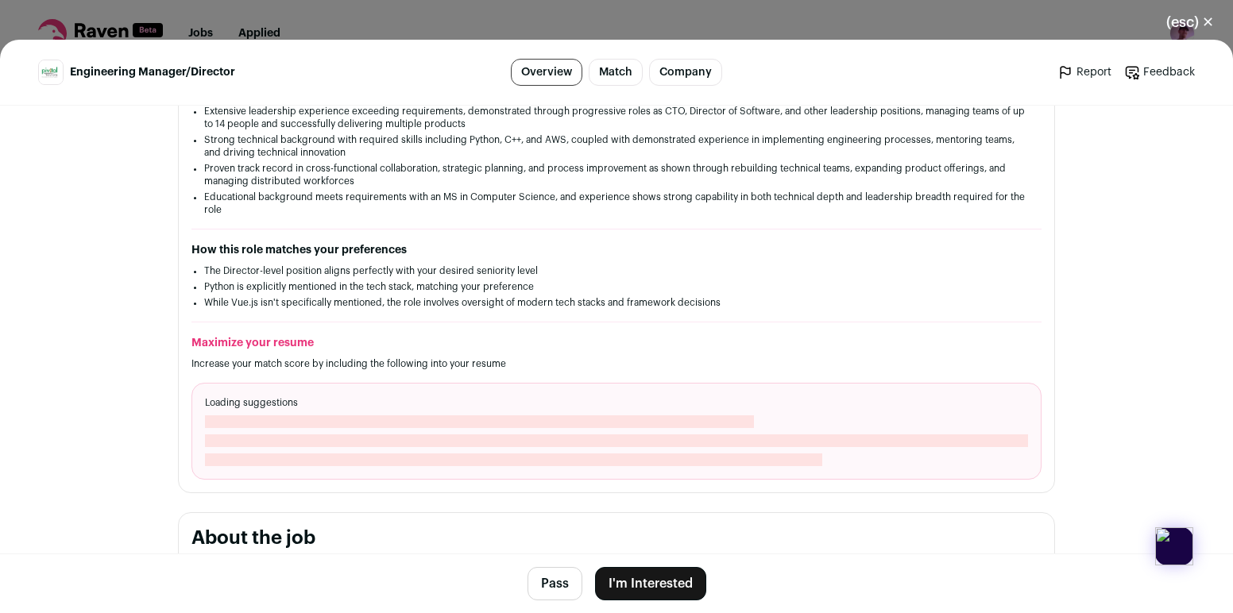
click at [968, 27] on div "(esc) ✕ Engineering Manager/Director Overview Match Company Report Feedback Rep…" at bounding box center [616, 306] width 1233 height 613
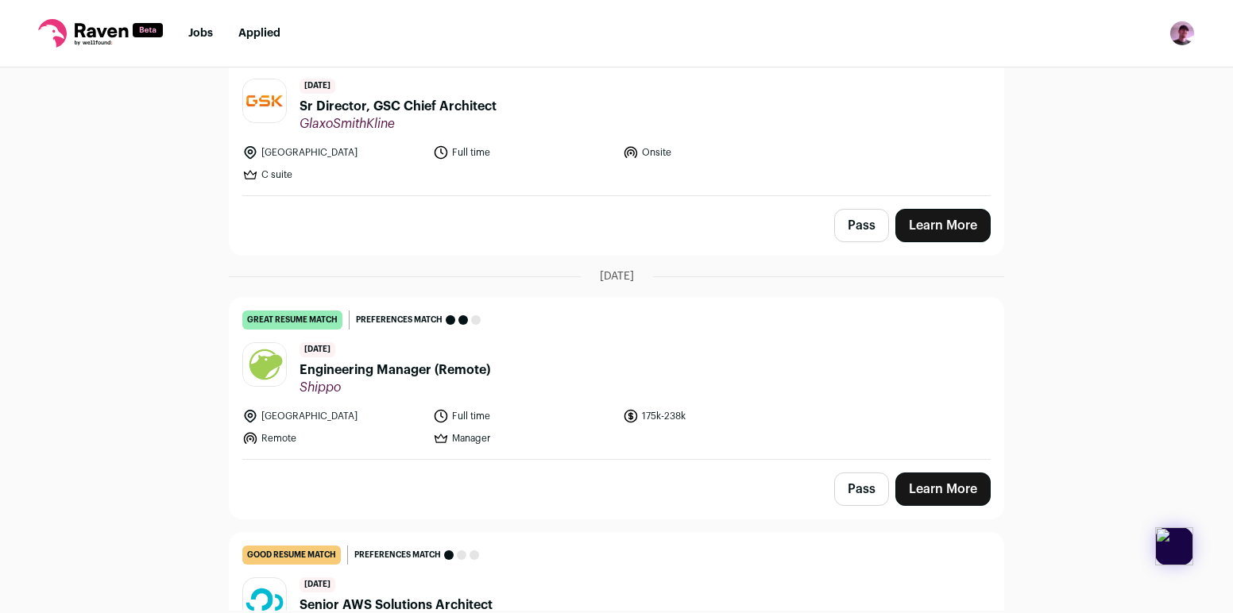
scroll to position [2934, 0]
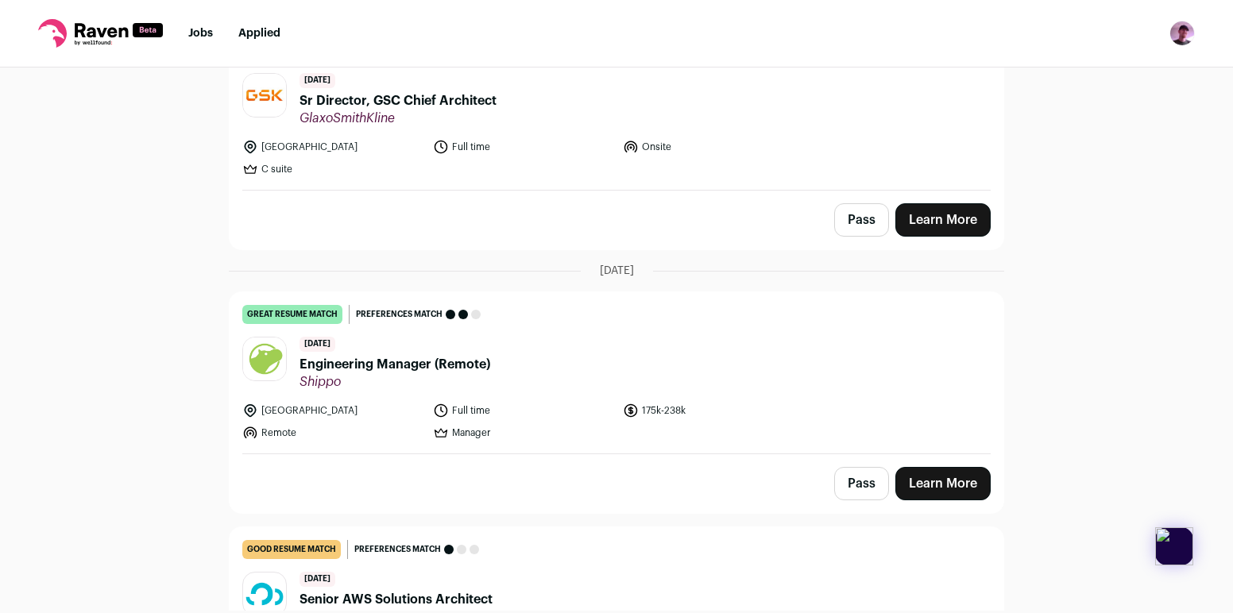
click at [398, 355] on span "Engineering Manager (Remote)" at bounding box center [394, 364] width 191 height 19
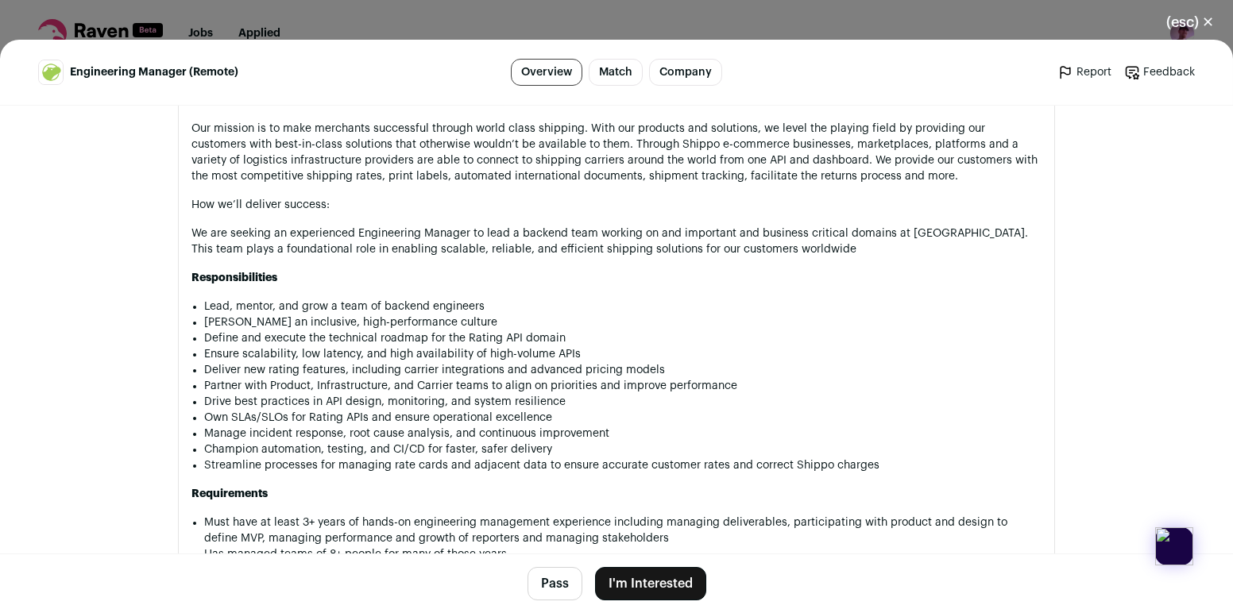
scroll to position [826, 0]
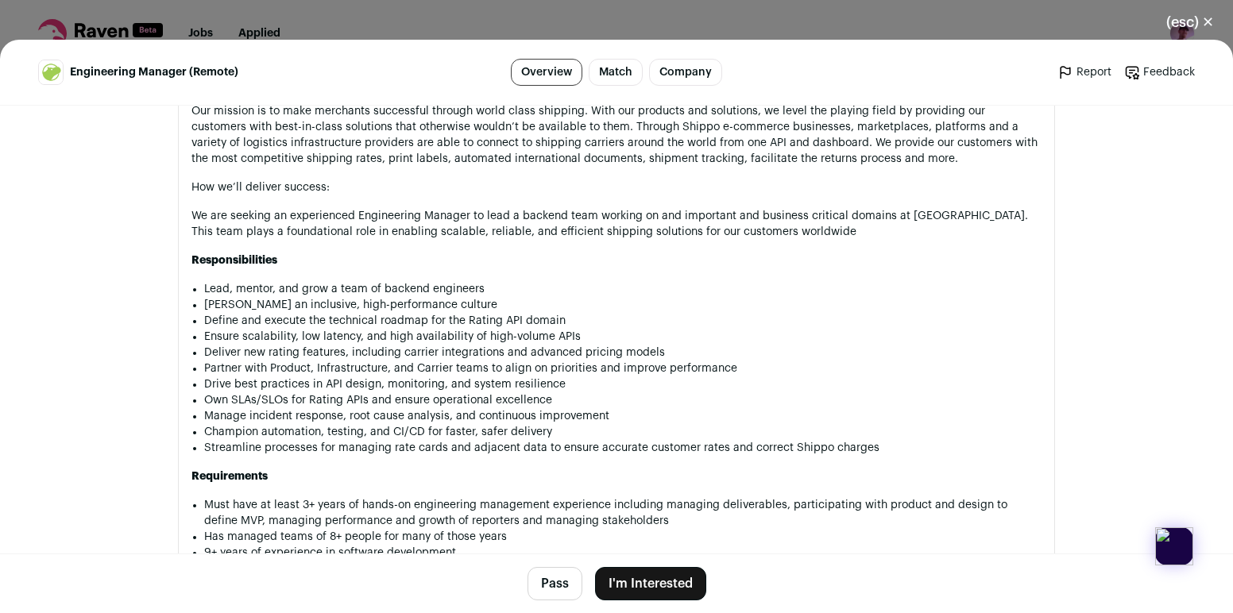
click at [813, 38] on div "(esc) ✕ Engineering Manager (Remote) Overview Match Company Report Feedback Rep…" at bounding box center [616, 306] width 1233 height 613
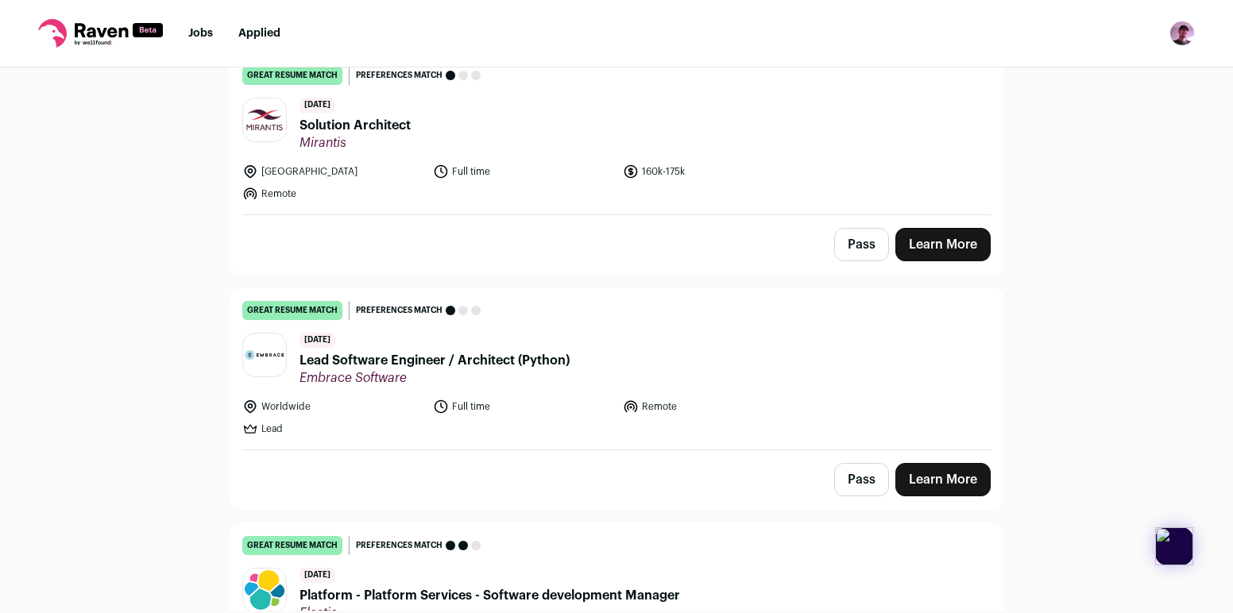
scroll to position [4093, 0]
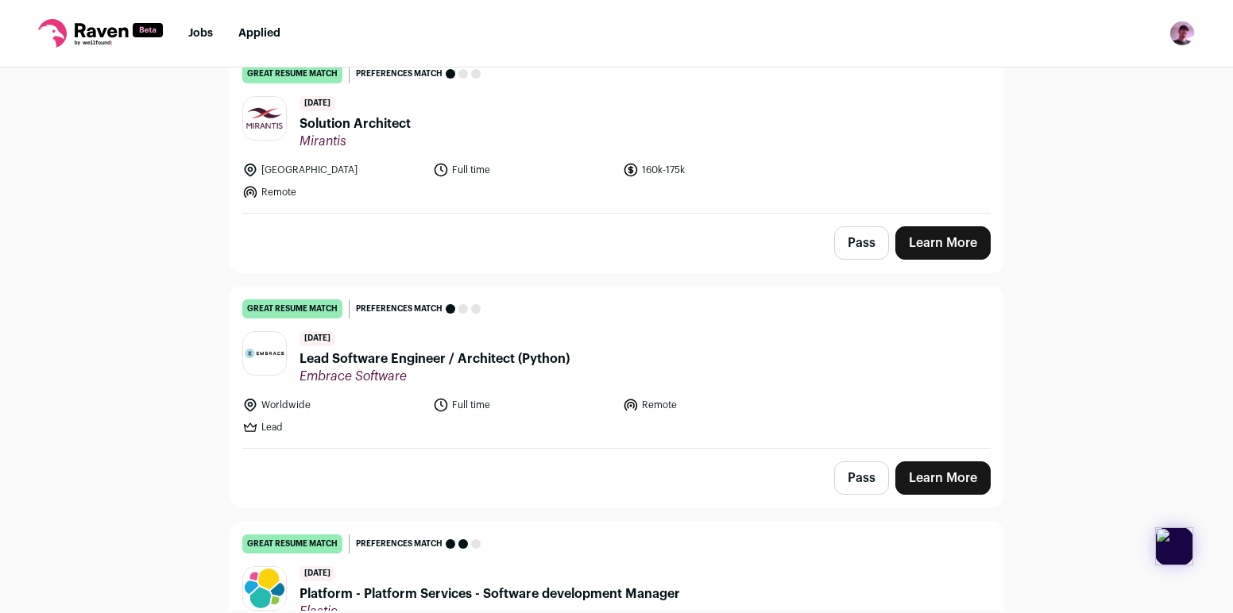
click at [521, 349] on span "Lead Software Engineer / Architect (Python)" at bounding box center [434, 358] width 270 height 19
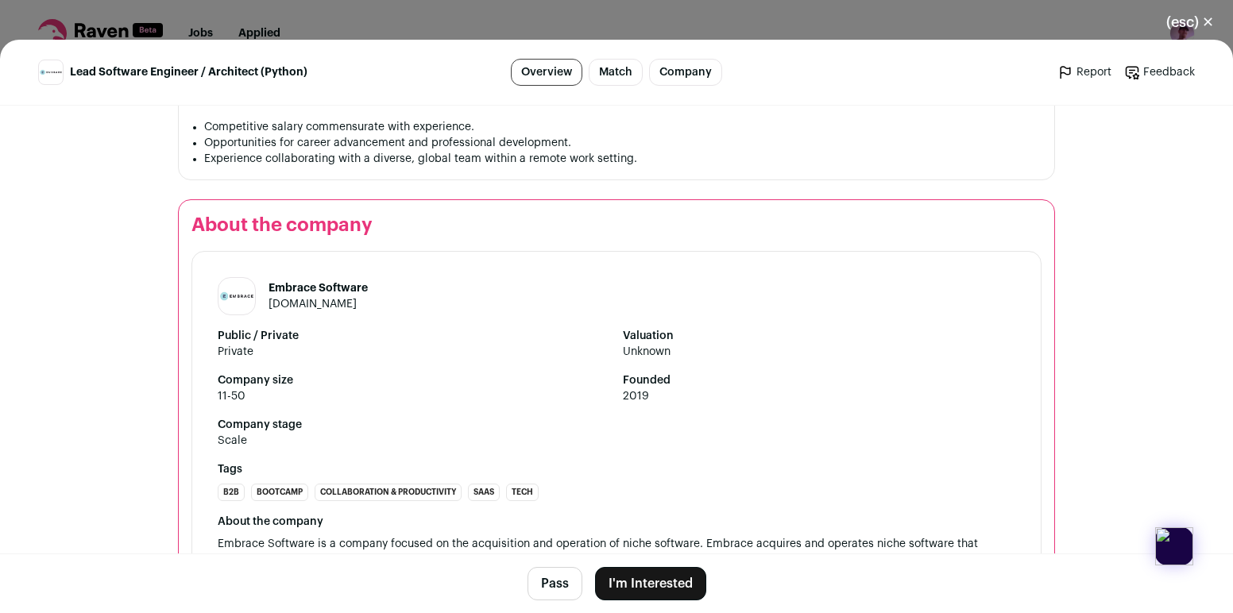
scroll to position [1891, 0]
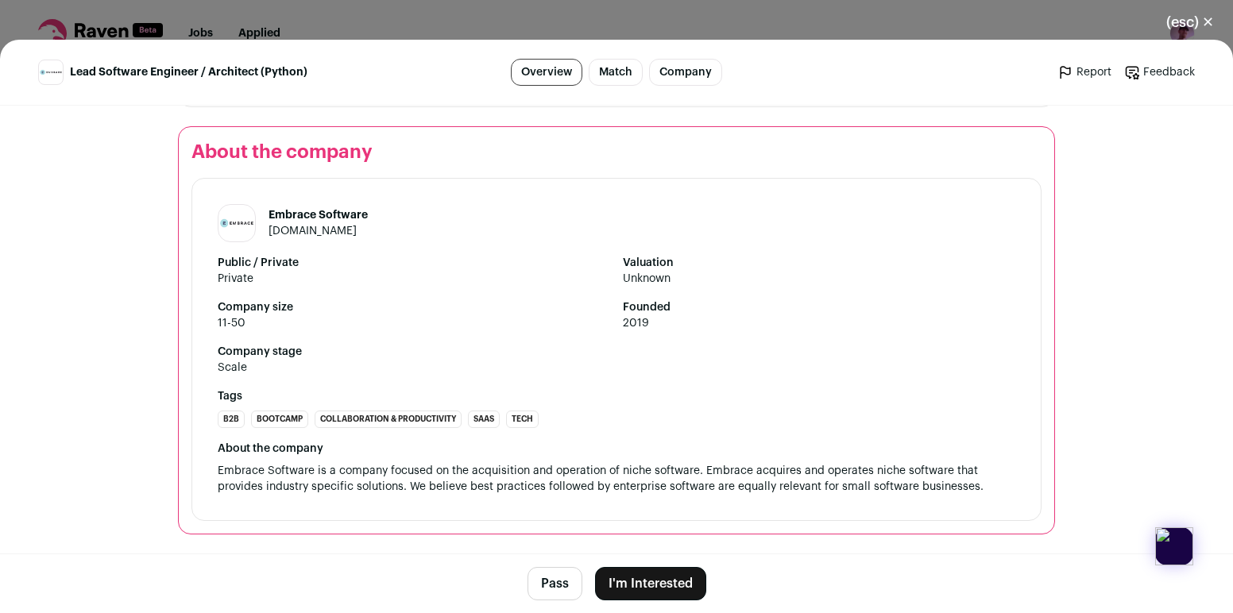
click at [839, 399] on strong "Tags" at bounding box center [616, 396] width 797 height 16
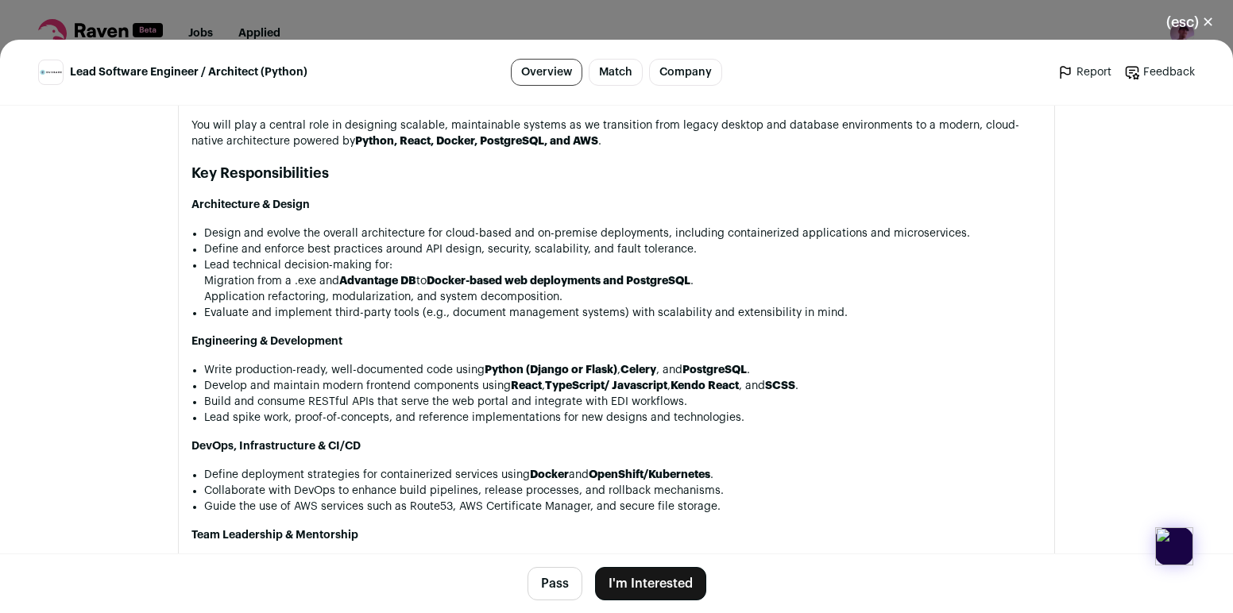
scroll to position [924, 0]
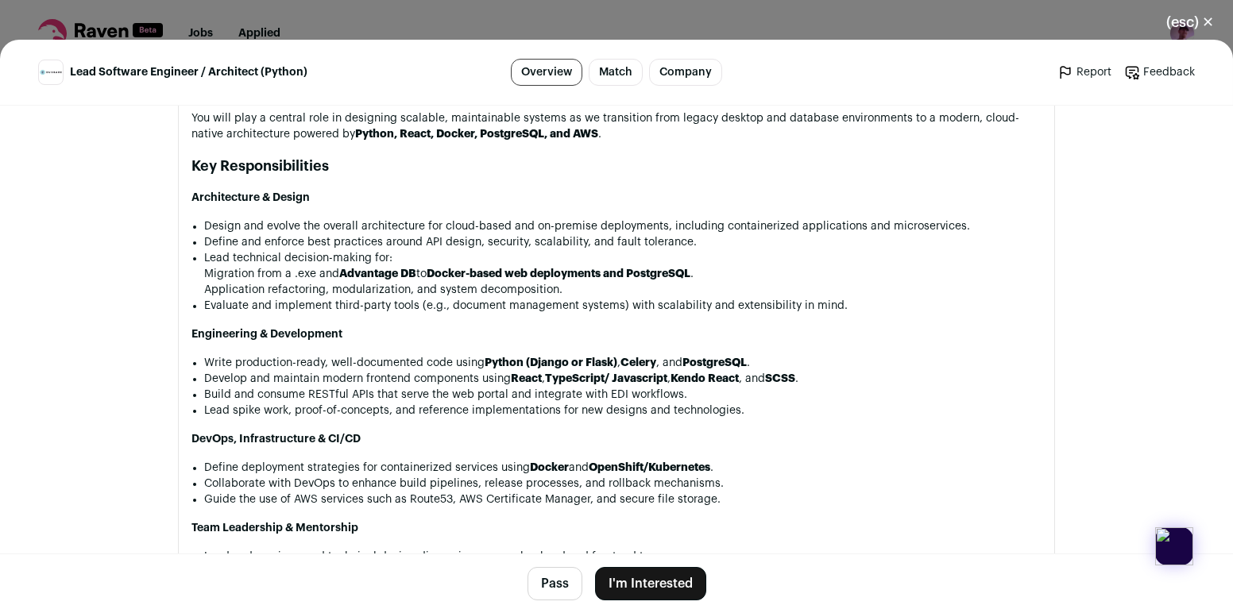
click at [634, 579] on button "I'm Interested" at bounding box center [650, 583] width 111 height 33
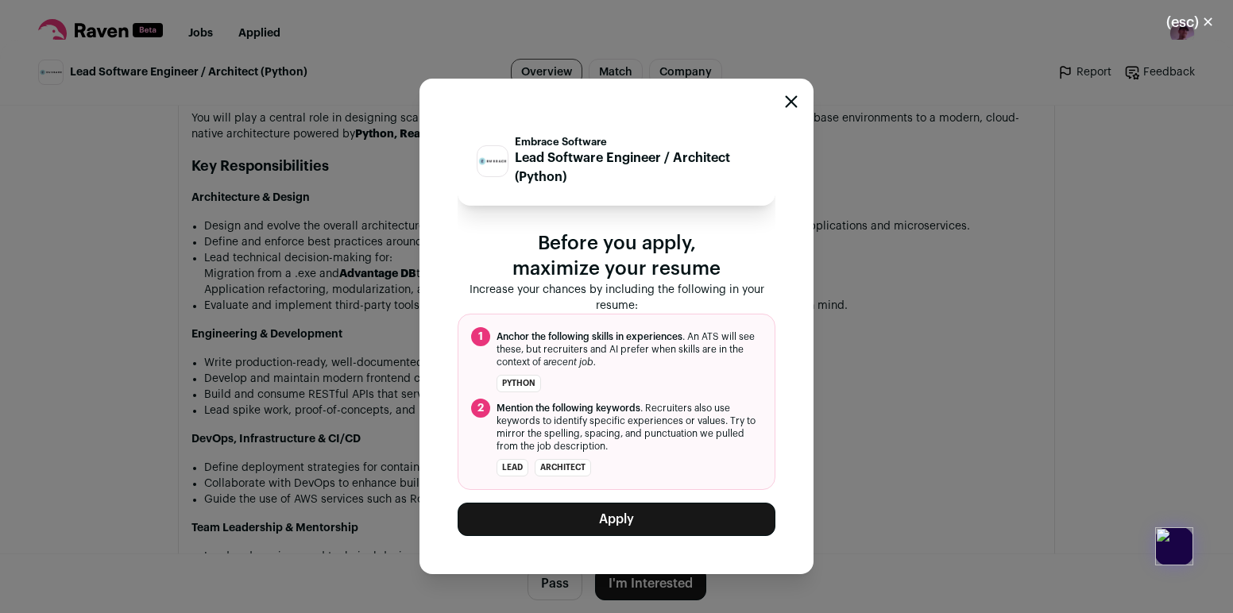
click at [612, 510] on button "Apply" at bounding box center [617, 519] width 318 height 33
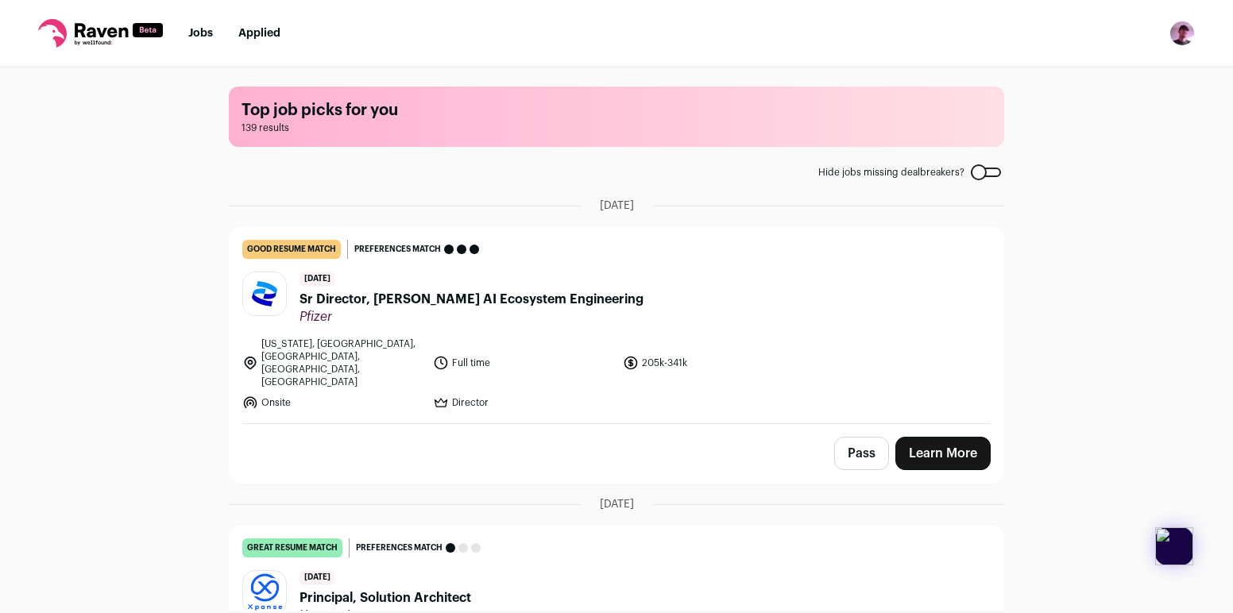
click at [1005, 271] on main "Top job picks for you 139 results Hide jobs missing dealbreakers? [DATE] good r…" at bounding box center [616, 339] width 813 height 543
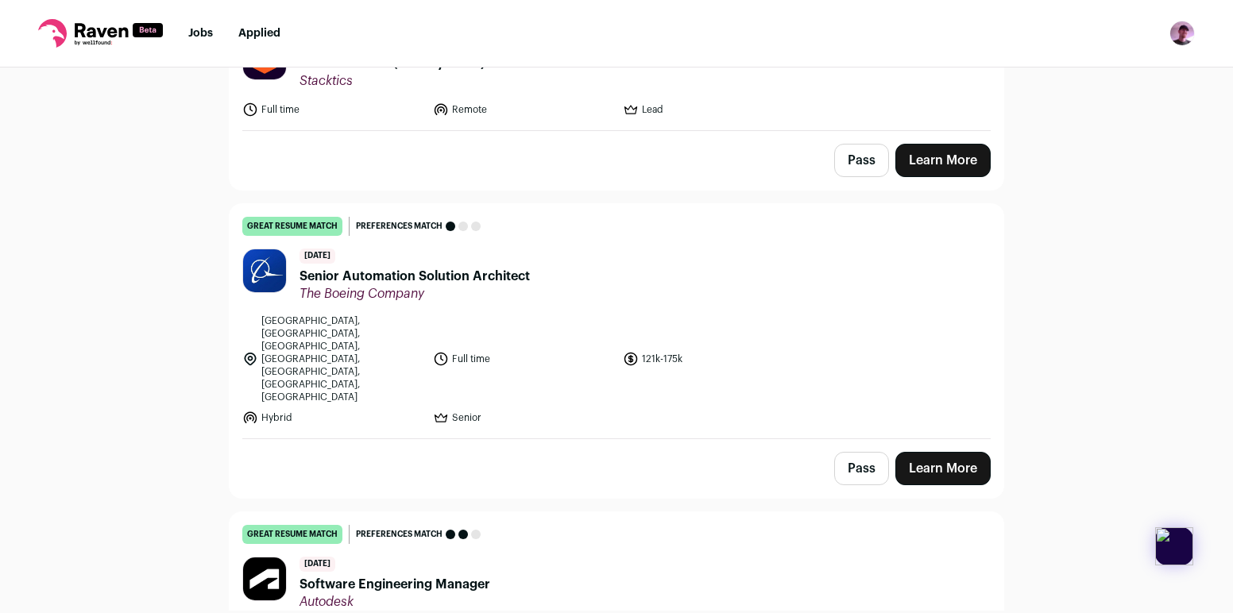
scroll to position [2748, 0]
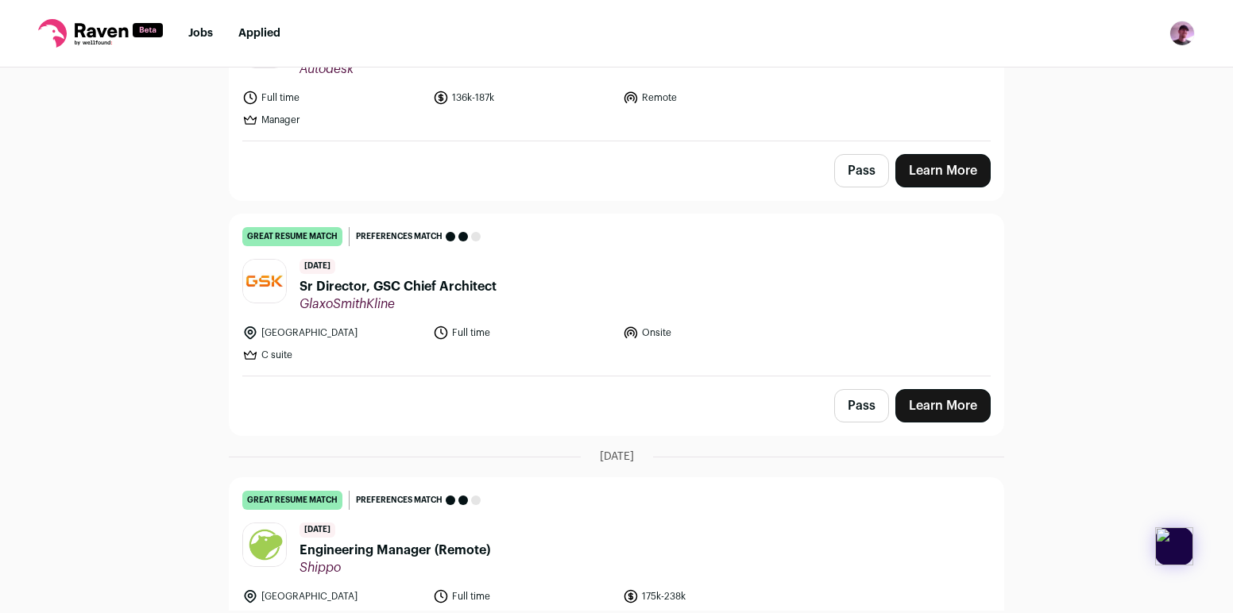
click at [482, 296] on span "GlaxoSmithKline" at bounding box center [397, 304] width 197 height 16
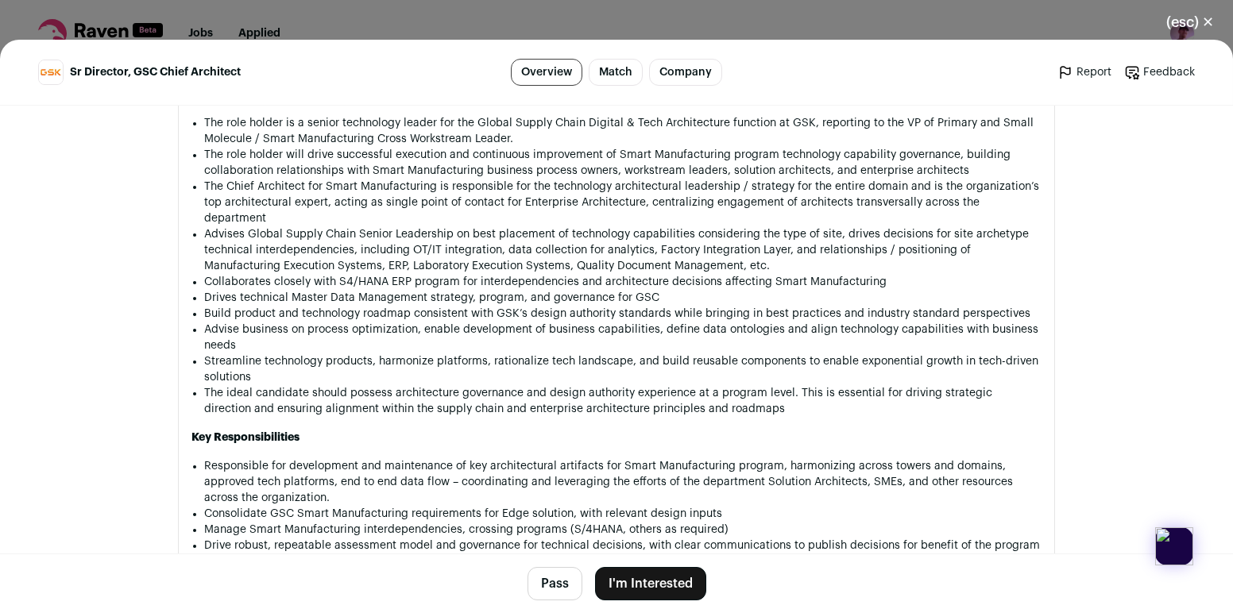
scroll to position [818, 0]
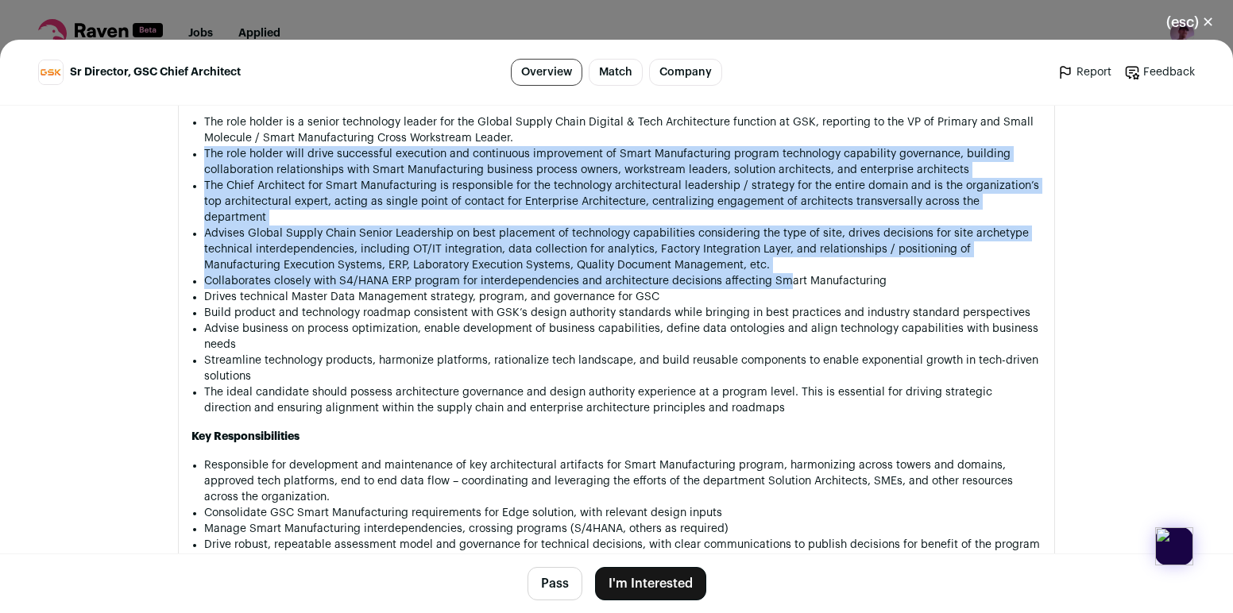
drag, startPoint x: 791, startPoint y: 153, endPoint x: 788, endPoint y: 265, distance: 111.2
click at [788, 265] on ul "The role holder is a senior technology leader for the Global Supply Chain Digit…" at bounding box center [622, 265] width 837 height 302
click at [788, 273] on li "Collaborates closely with S4/HANA ERP program for interdependencies and archite…" at bounding box center [622, 281] width 837 height 16
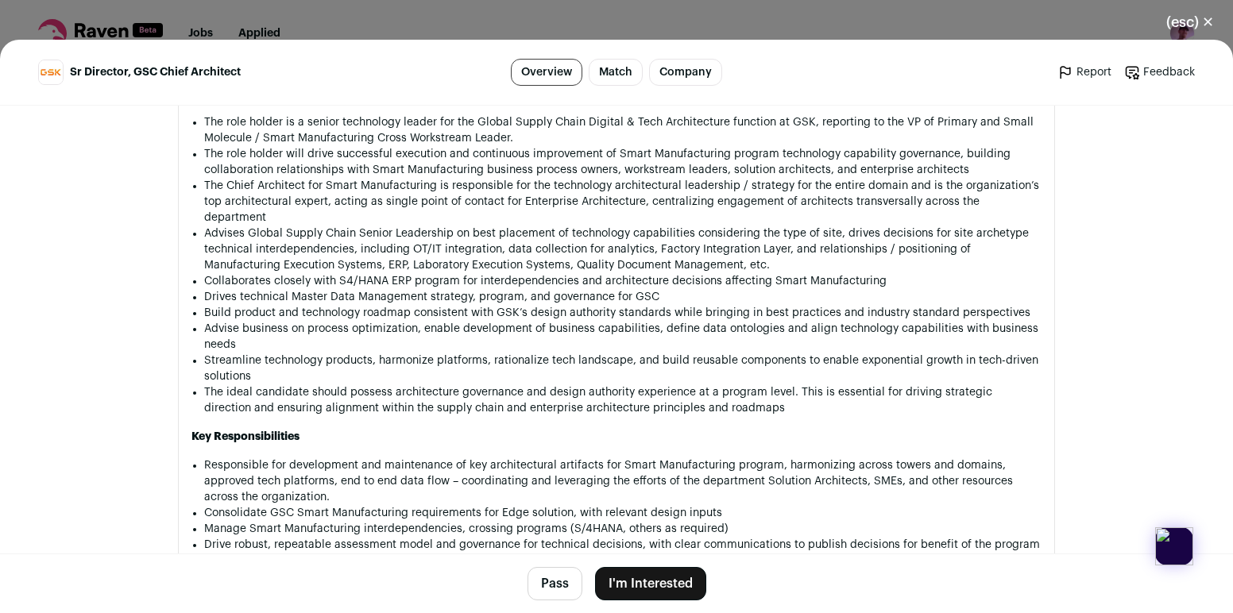
click at [1189, 261] on main "Sr Director, GSC Chief Architect Overview Match Company Report Feedback Report …" at bounding box center [616, 326] width 1233 height 573
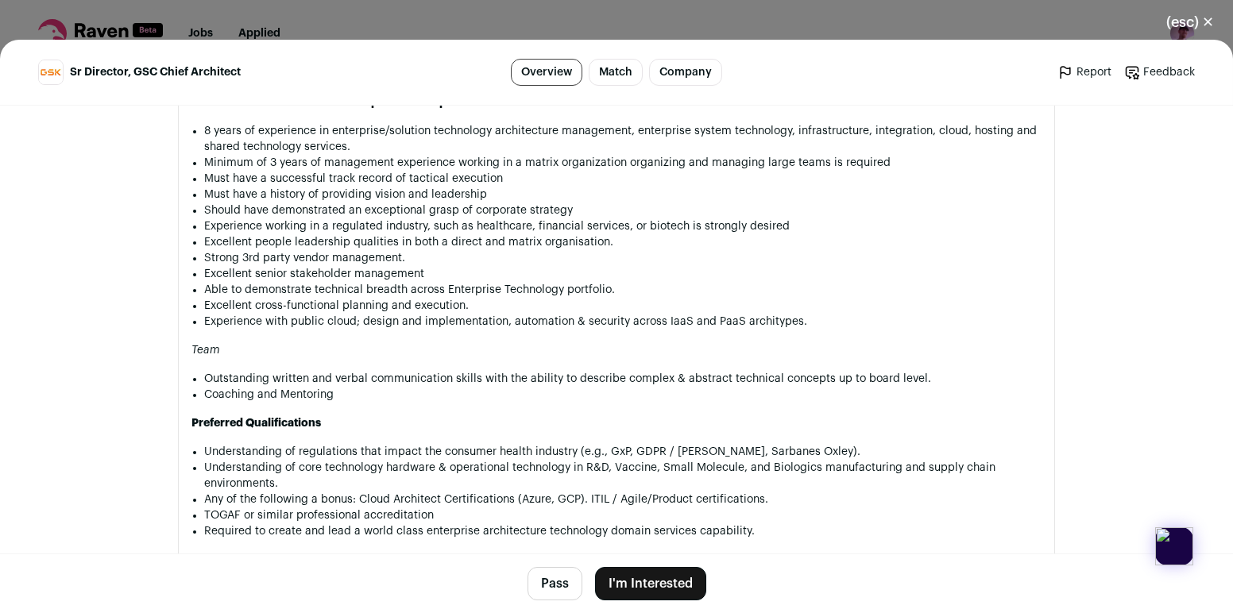
scroll to position [1682, 0]
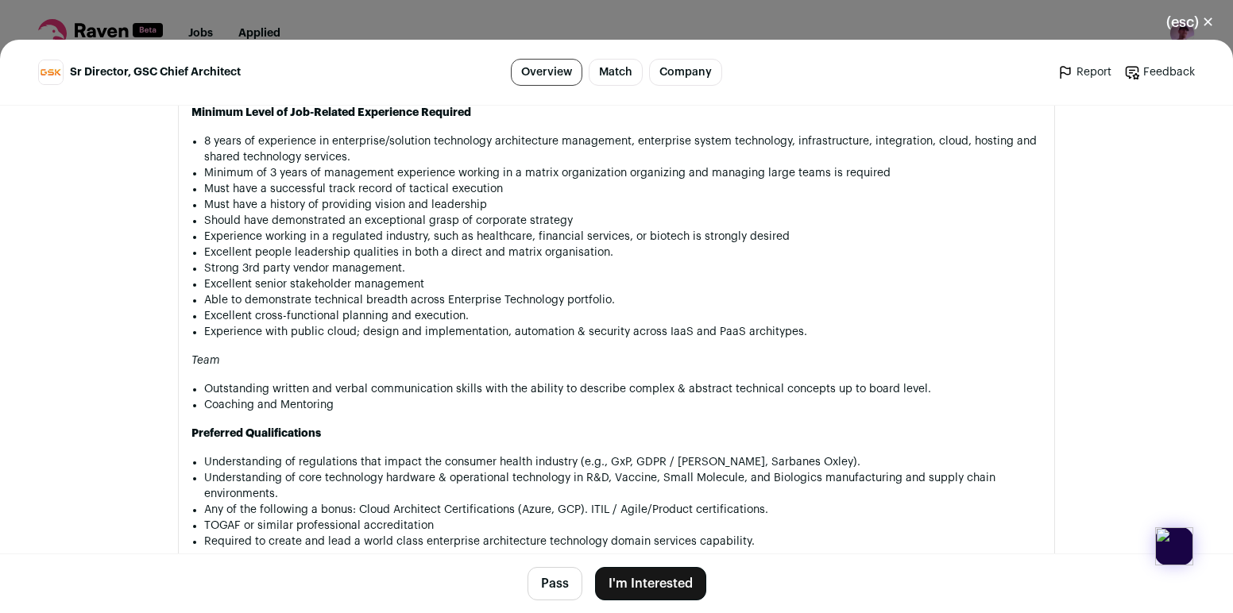
click at [671, 585] on button "I'm Interested" at bounding box center [650, 583] width 111 height 33
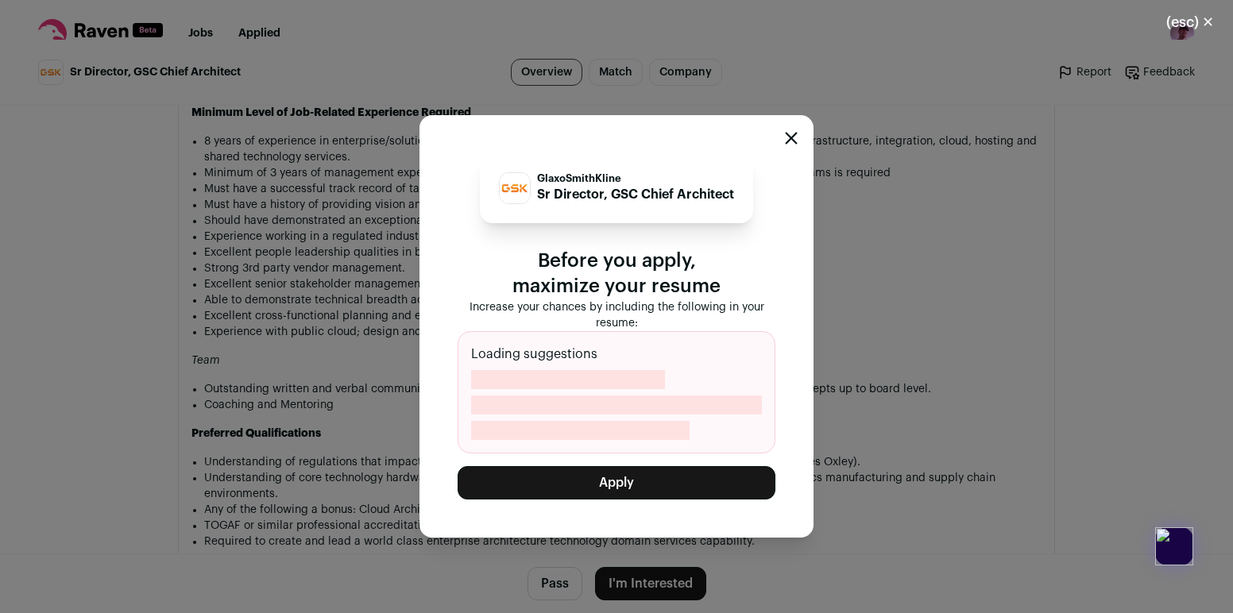
click at [611, 487] on button "Apply" at bounding box center [617, 482] width 318 height 33
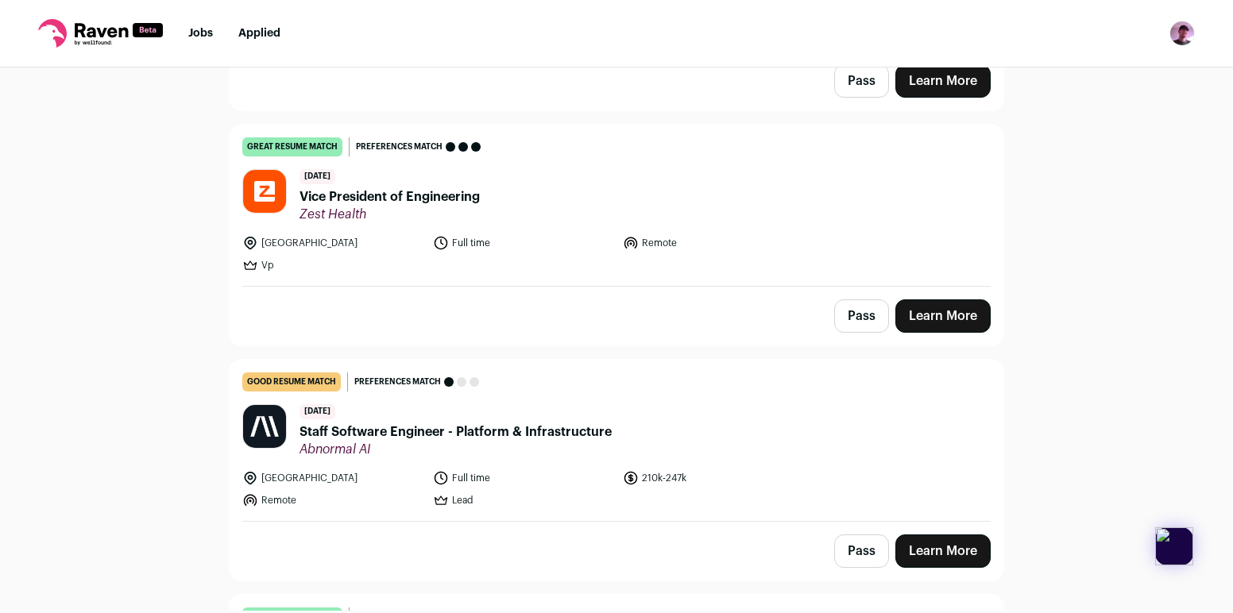
scroll to position [4221, 0]
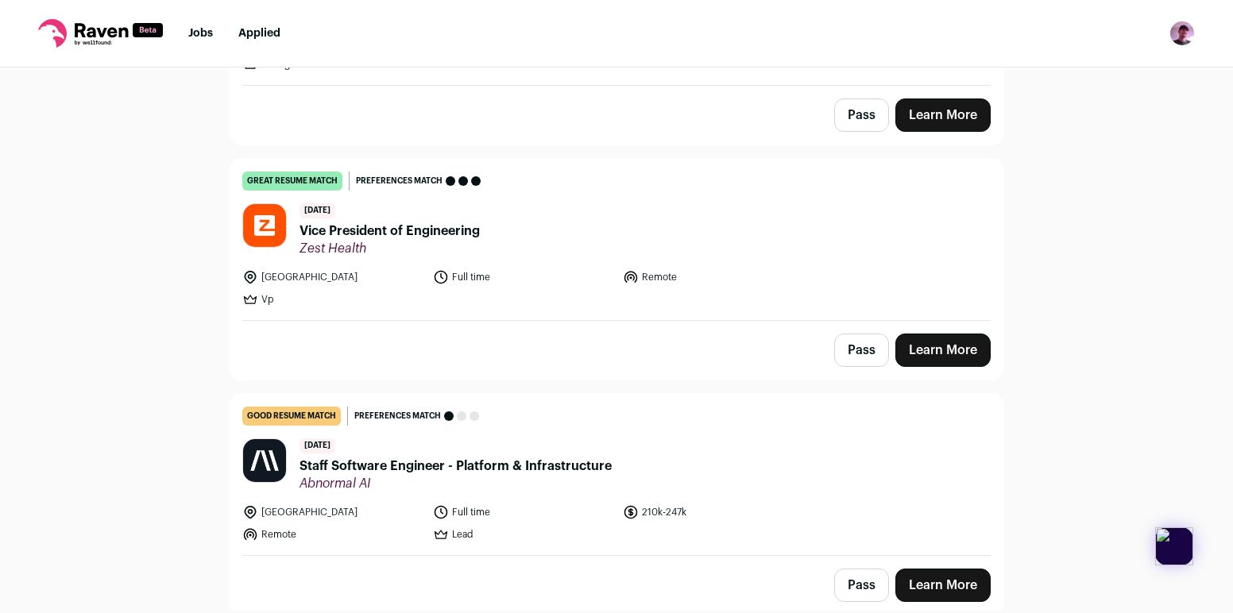
click at [434, 222] on span "Vice President of Engineering" at bounding box center [389, 231] width 180 height 19
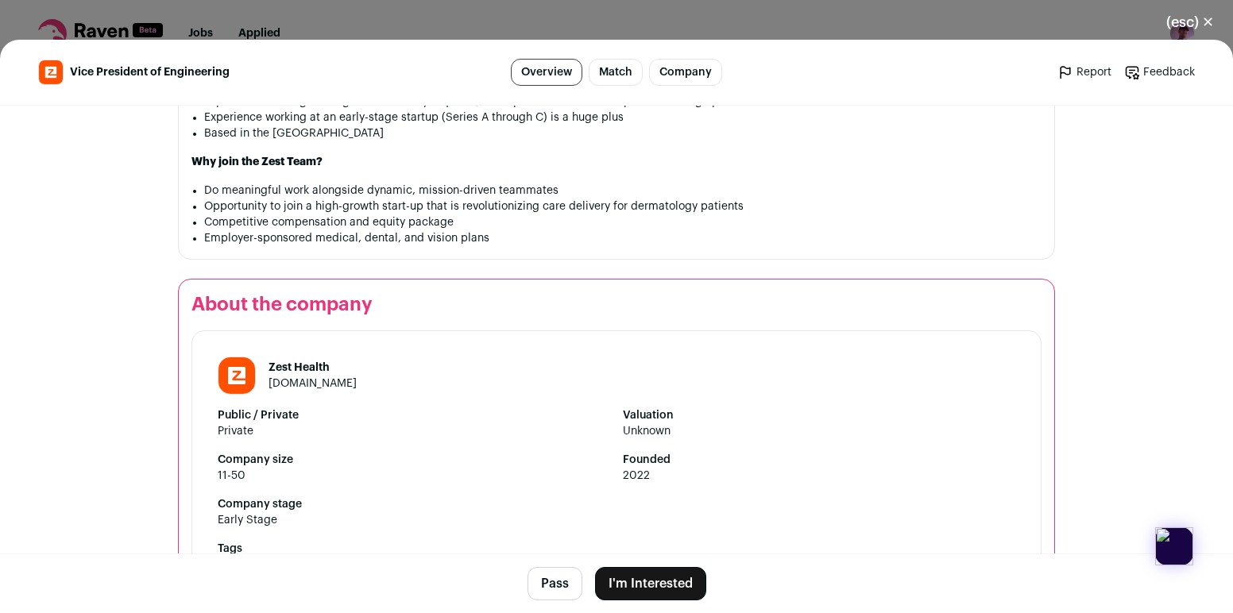
scroll to position [1772, 0]
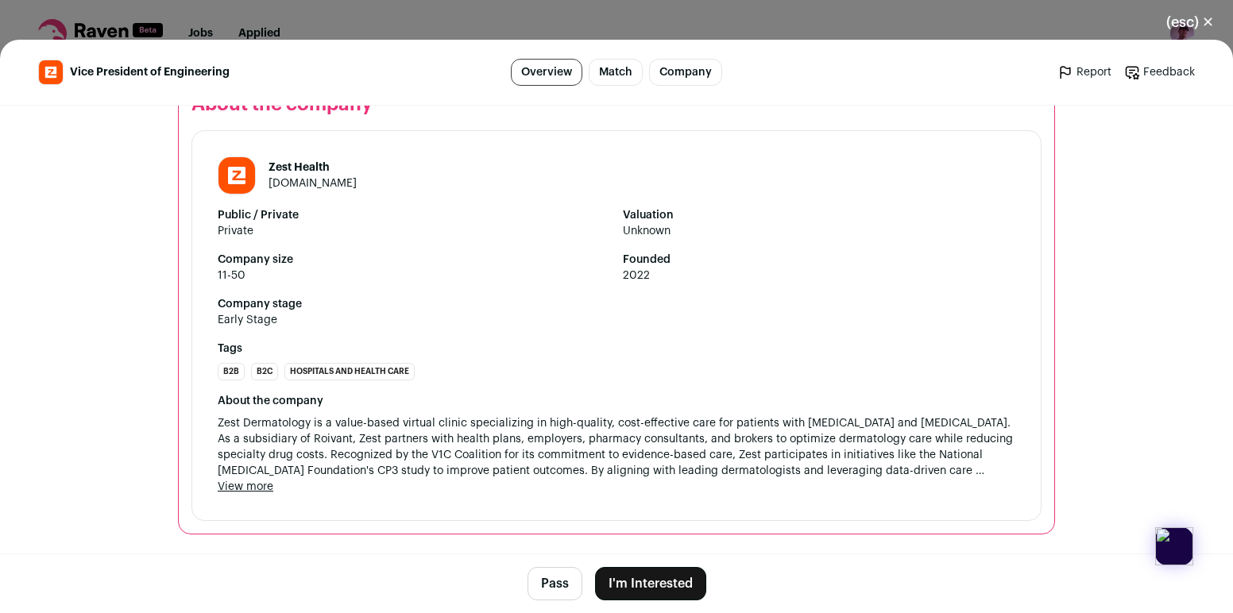
click at [662, 590] on button "I'm Interested" at bounding box center [650, 583] width 111 height 33
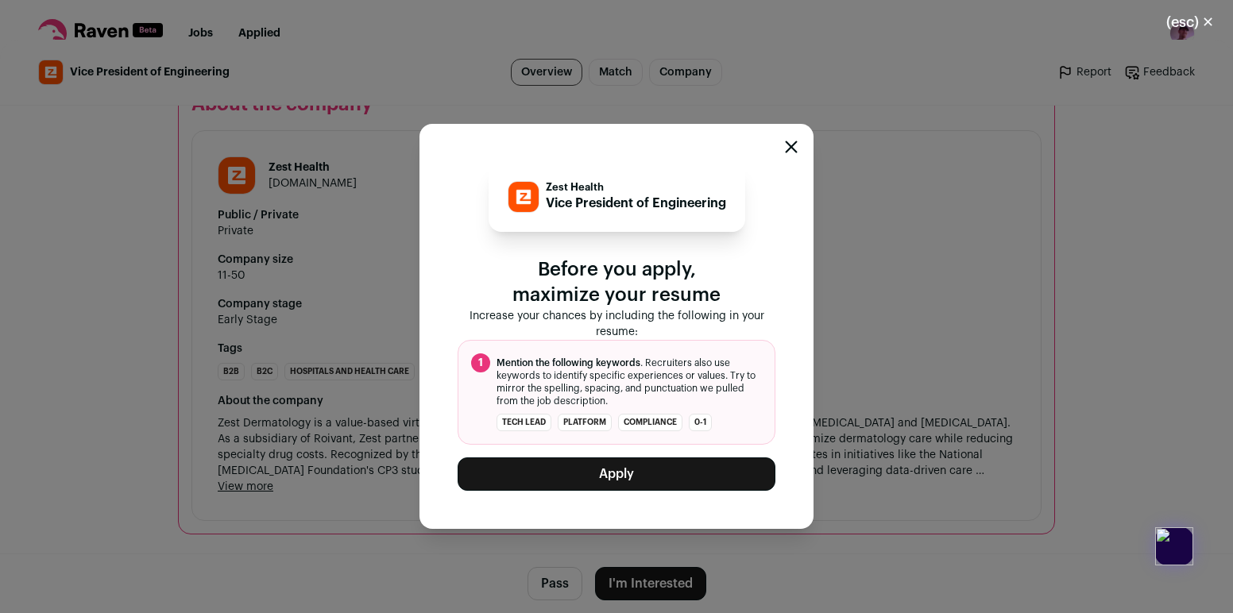
click at [662, 469] on button "Apply" at bounding box center [617, 474] width 318 height 33
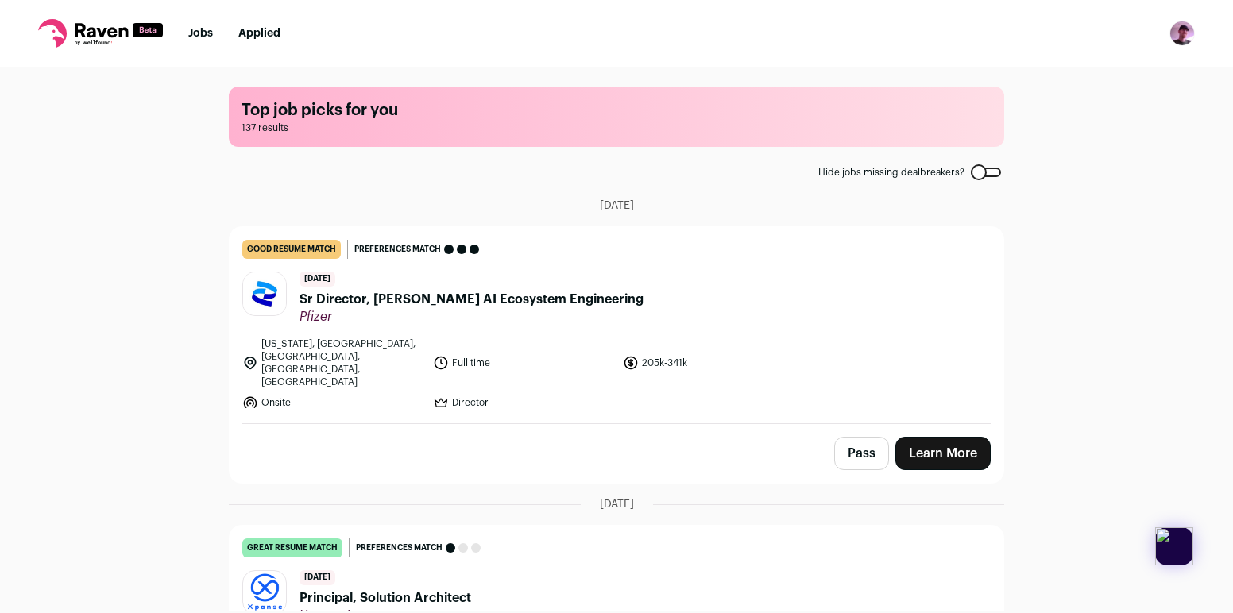
scroll to position [5, 0]
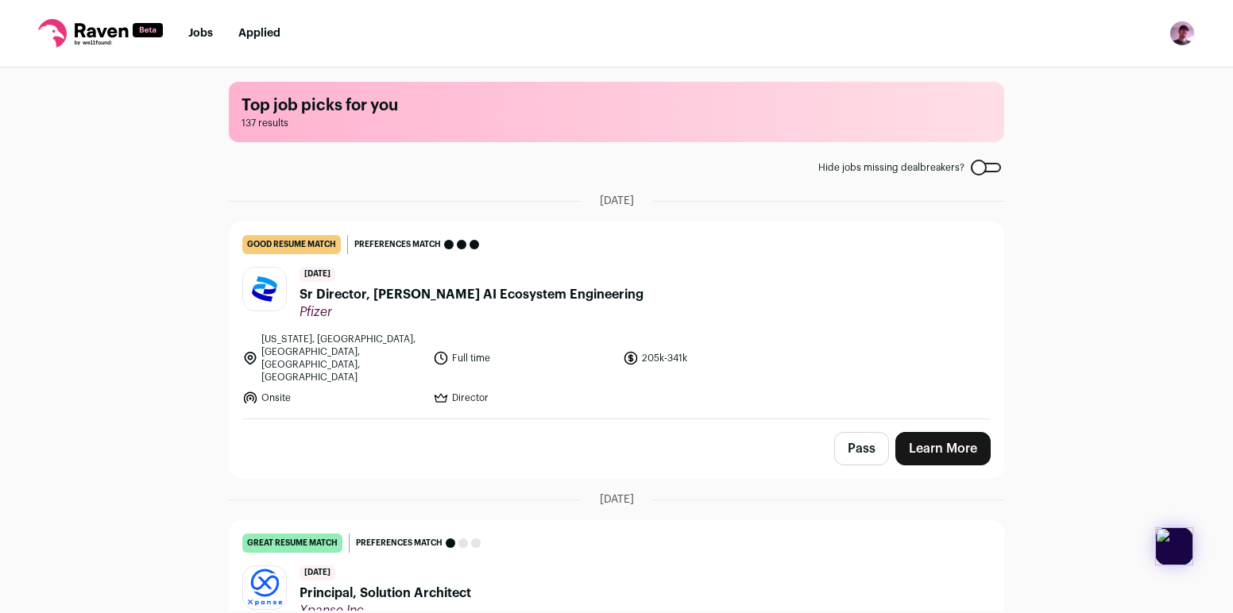
click at [817, 275] on header "1 day ago Sr Director, AIDA R&D AI Ecosystem Engineering Pfizer" at bounding box center [616, 293] width 748 height 53
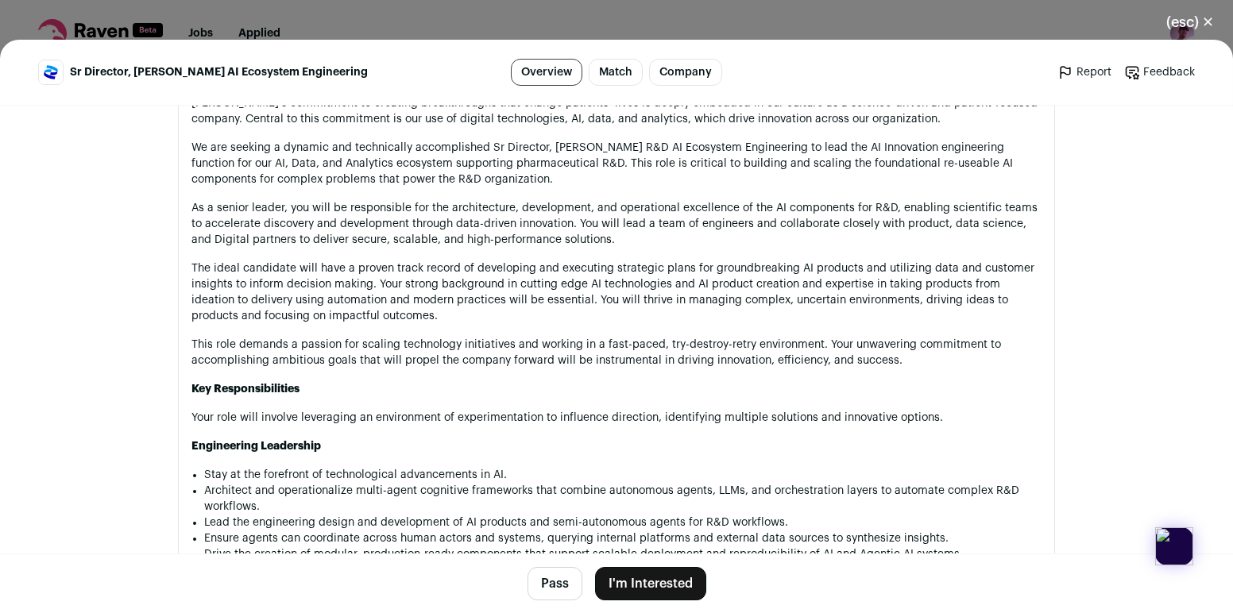
scroll to position [811, 0]
click at [1157, 329] on main "Sr Director, AIDA R&D AI Ecosystem Engineering Overview Match Company Report Fe…" at bounding box center [616, 326] width 1233 height 573
click at [1211, 14] on button "(esc) ✕" at bounding box center [1190, 22] width 86 height 35
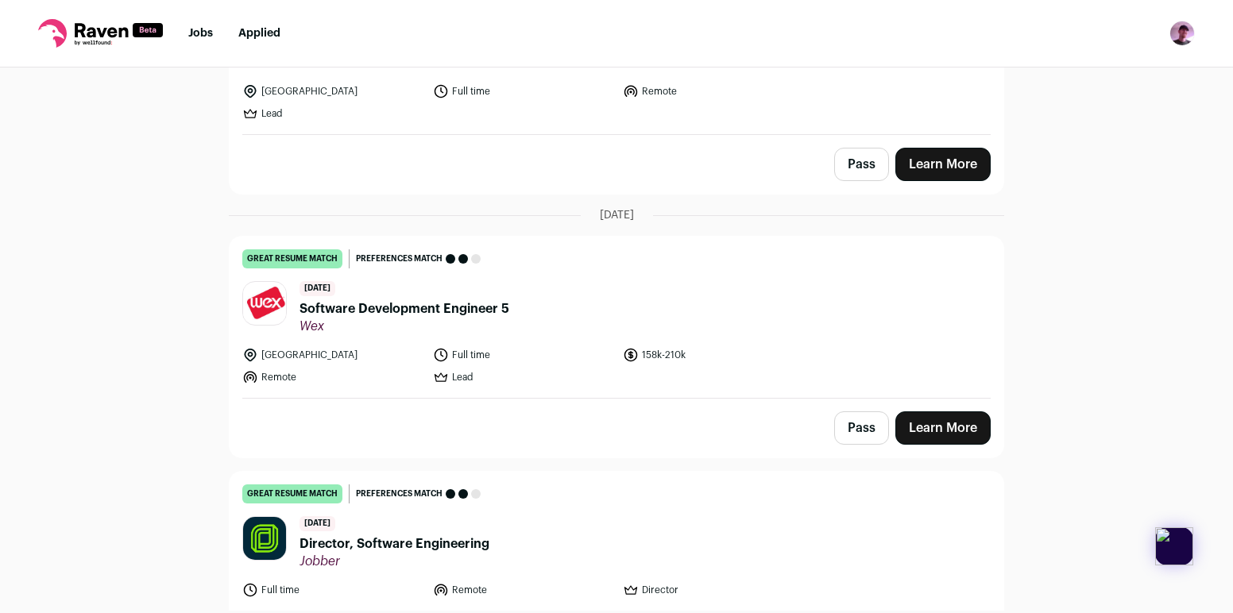
scroll to position [6924, 0]
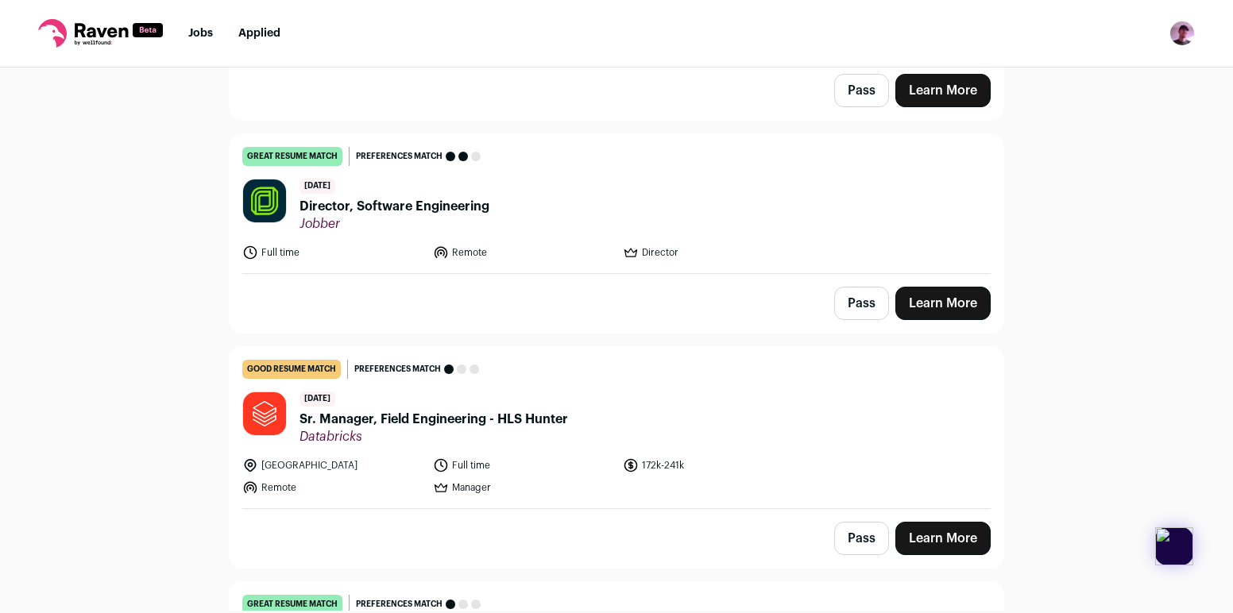
click at [423, 197] on span "Director, Software Engineering" at bounding box center [394, 206] width 190 height 19
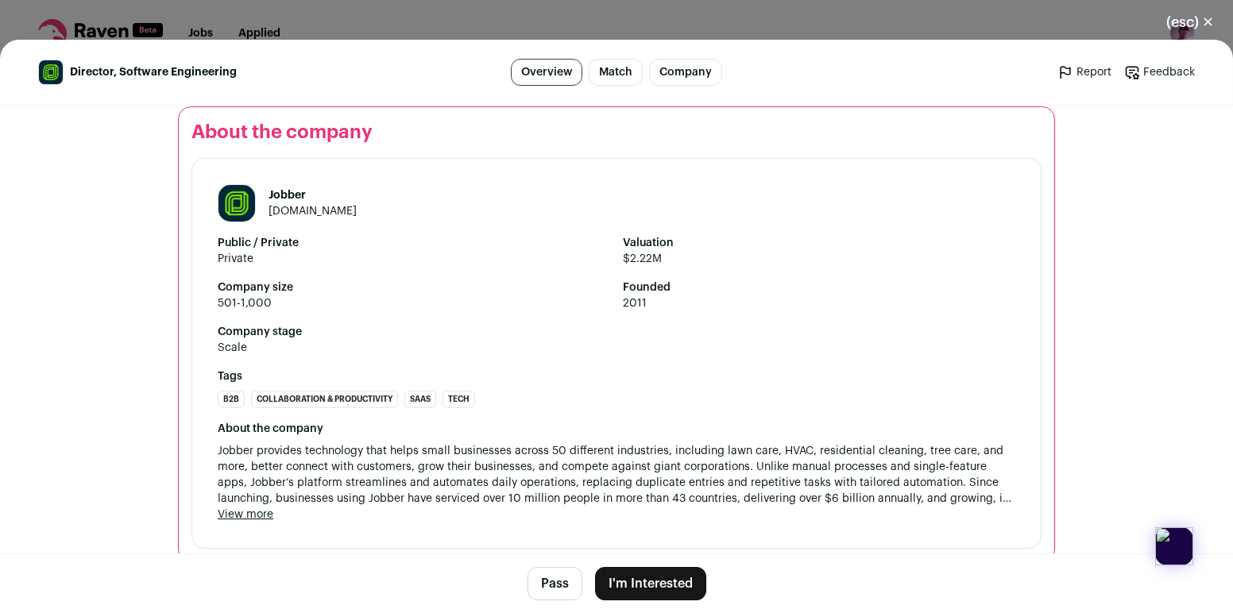
scroll to position [2236, 0]
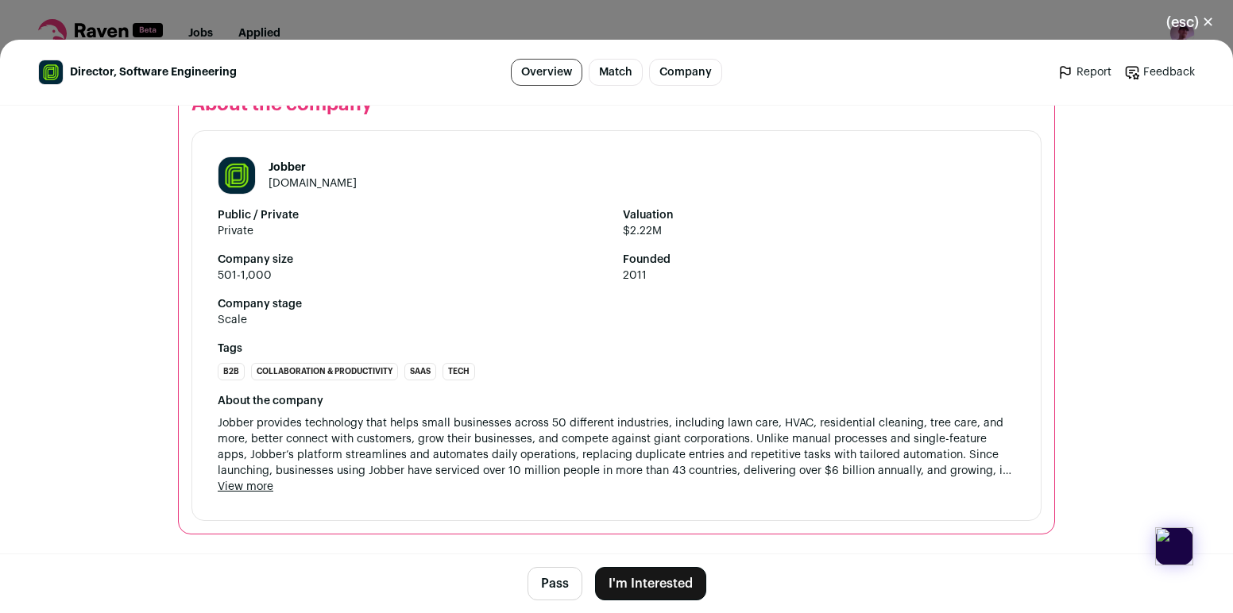
click at [631, 587] on button "I'm Interested" at bounding box center [650, 583] width 111 height 33
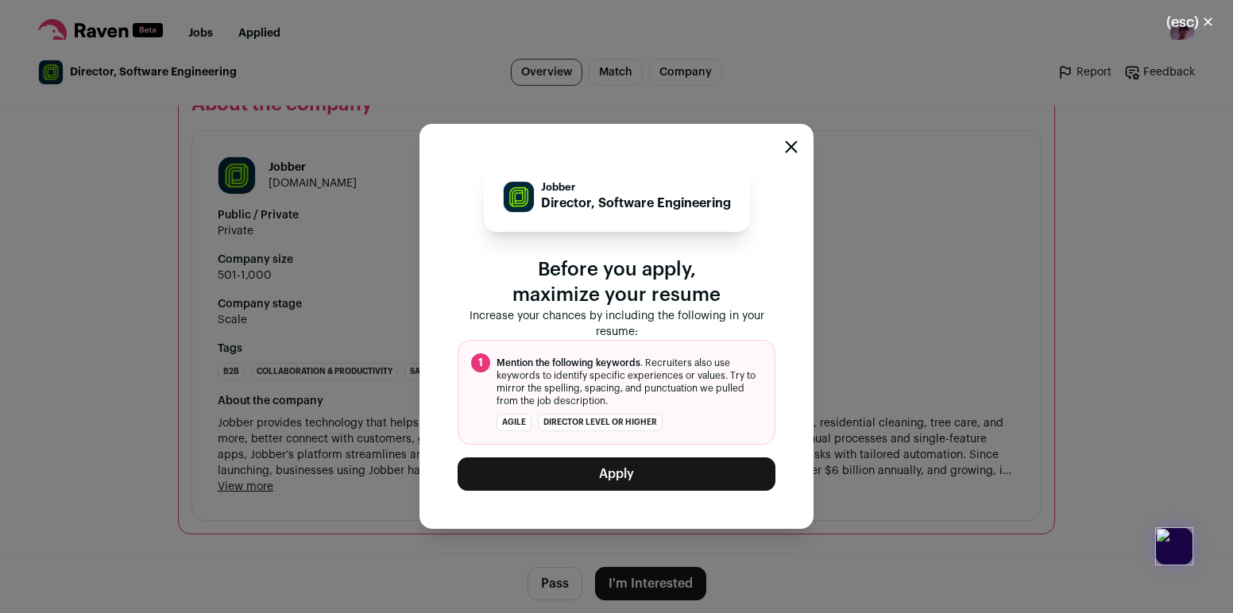
click at [622, 470] on button "Apply" at bounding box center [617, 474] width 318 height 33
